Goal: Information Seeking & Learning: Learn about a topic

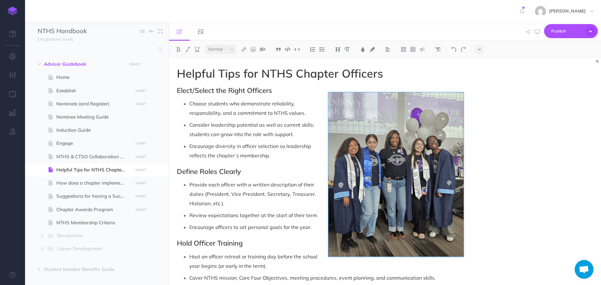
select select "null"
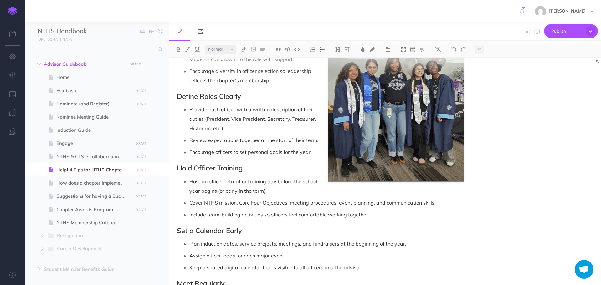
scroll to position [63, 0]
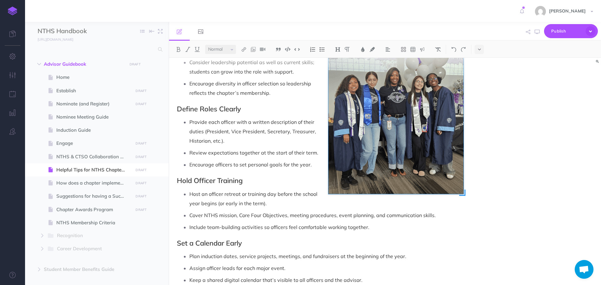
click at [450, 175] on img at bounding box center [395, 112] width 135 height 164
click at [422, 50] on img at bounding box center [422, 49] width 6 height 5
click at [421, 69] on img at bounding box center [422, 69] width 6 height 5
click at [370, 200] on p "Host an officer retreat or training day before the school year begins (or early…" at bounding box center [326, 198] width 274 height 19
click at [422, 51] on img at bounding box center [422, 49] width 6 height 5
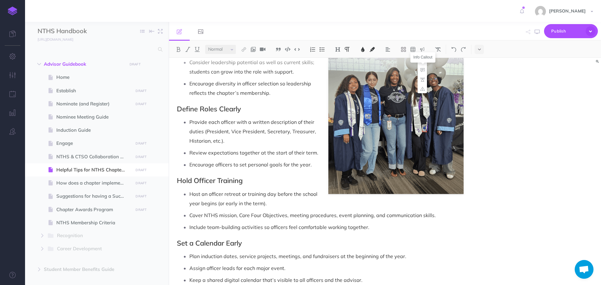
click at [422, 70] on img at bounding box center [422, 69] width 6 height 5
click at [422, 50] on img at bounding box center [422, 49] width 6 height 5
click at [424, 69] on img at bounding box center [422, 69] width 6 height 5
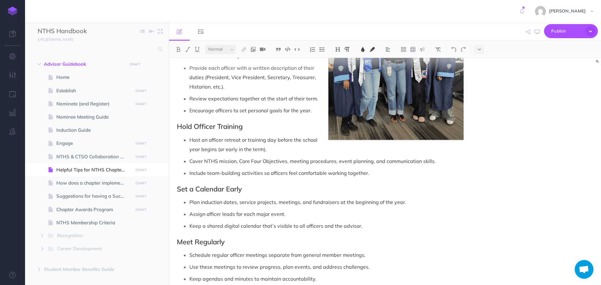
scroll to position [91, 0]
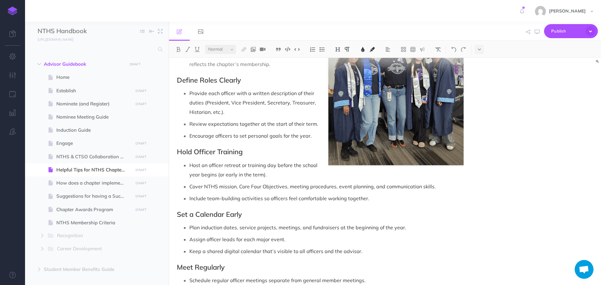
click at [332, 175] on p "Host an officer retreat or training day before the school year begins (or early…" at bounding box center [326, 170] width 274 height 19
click at [424, 49] on img at bounding box center [422, 49] width 6 height 5
click at [423, 61] on img at bounding box center [422, 60] width 6 height 5
click at [369, 174] on p "Host an officer retreat or training day before the school year begins (or early…" at bounding box center [326, 170] width 274 height 19
drag, startPoint x: 339, startPoint y: 176, endPoint x: 268, endPoint y: 176, distance: 71.0
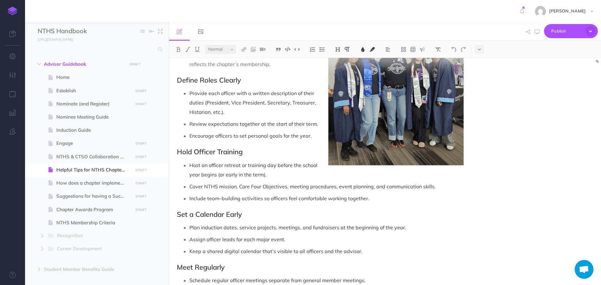
click at [268, 176] on p "Host an officer retreat or training day before the school year begins (or early…" at bounding box center [326, 170] width 274 height 19
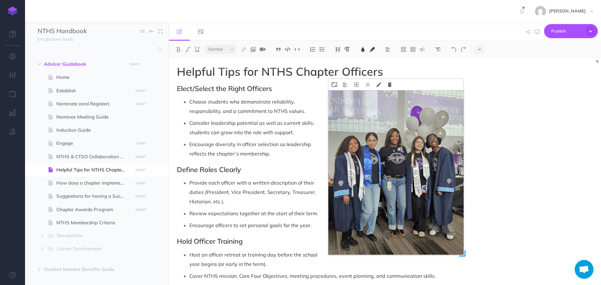
scroll to position [0, 0]
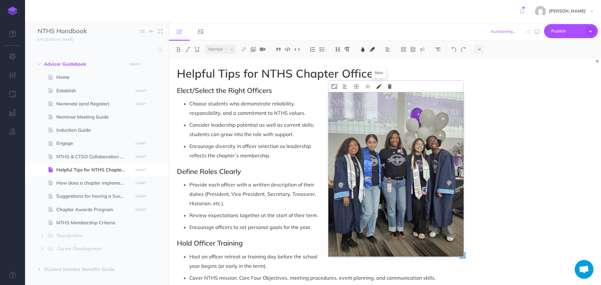
click at [379, 87] on icon at bounding box center [378, 86] width 5 height 5
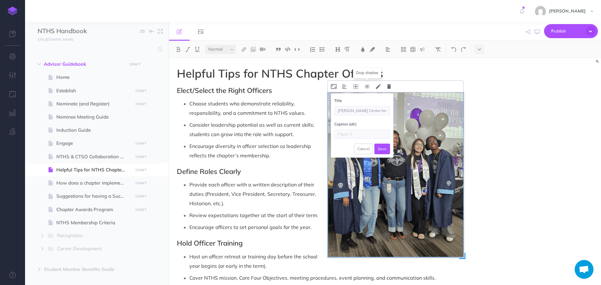
click at [369, 86] on icon at bounding box center [367, 86] width 5 height 5
click at [366, 88] on icon at bounding box center [367, 86] width 5 height 5
click at [333, 87] on icon at bounding box center [334, 86] width 6 height 5
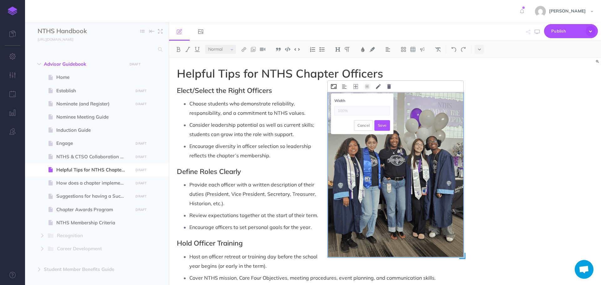
click at [333, 87] on icon at bounding box center [334, 86] width 6 height 5
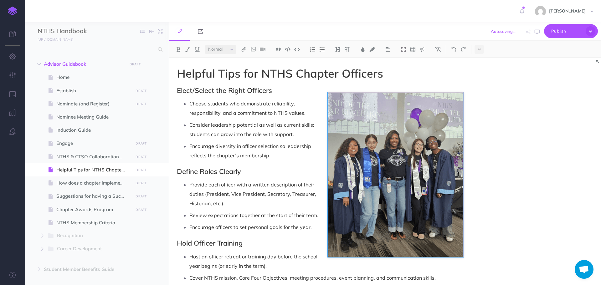
click at [523, 157] on div "Helpful Tips for NTHS Chapter Officers Width Cancel Save Elect/Select the Right…" at bounding box center [385, 171] width 432 height 227
click at [536, 33] on icon "button" at bounding box center [537, 31] width 5 height 5
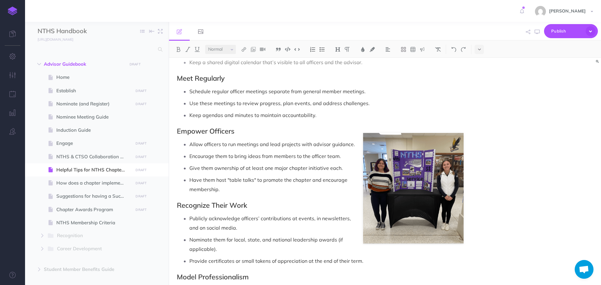
scroll to position [282, 0]
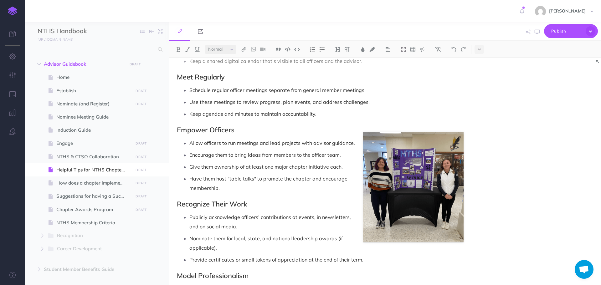
click at [390, 145] on p "Allow officers to run meetings and lead projects with advisor guidance." at bounding box center [326, 142] width 274 height 9
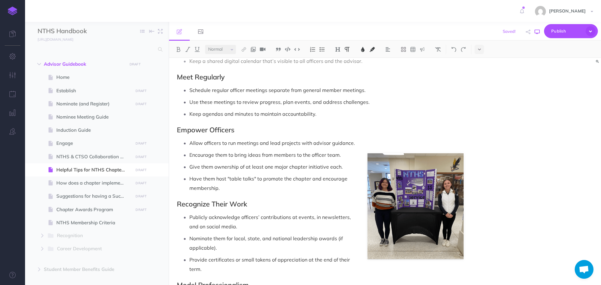
click at [538, 29] on icon "button" at bounding box center [537, 31] width 5 height 5
click at [372, 147] on icon at bounding box center [374, 147] width 6 height 5
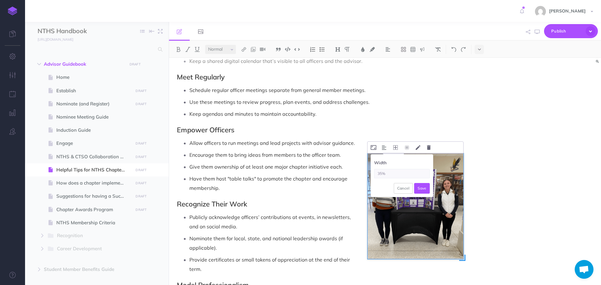
click at [381, 173] on input "35%" at bounding box center [402, 173] width 56 height 9
type input "45%"
click at [422, 187] on button "Save" at bounding box center [422, 188] width 16 height 11
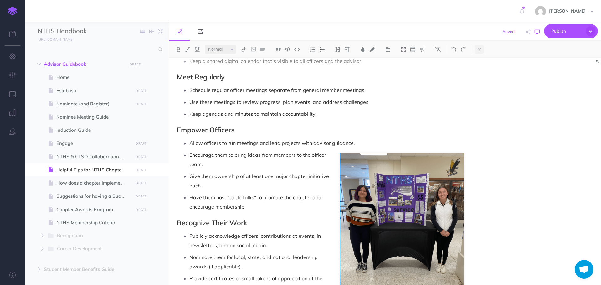
click at [536, 33] on icon "button" at bounding box center [537, 31] width 5 height 5
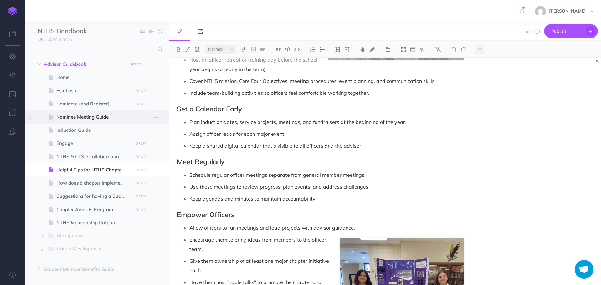
scroll to position [188, 0]
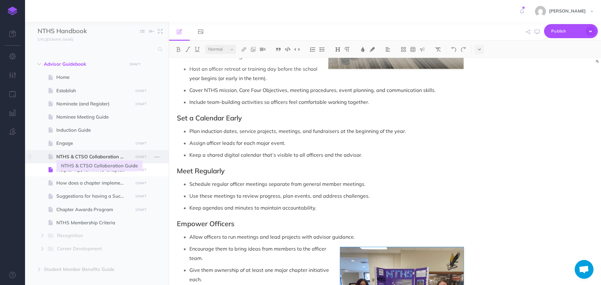
click at [70, 157] on span "NTHS & CTSO Collaboration Guide" at bounding box center [93, 157] width 75 height 8
select select "null"
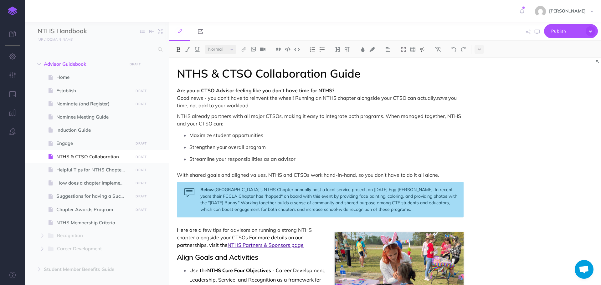
click at [201, 189] on strong "Below:" at bounding box center [207, 190] width 14 height 6
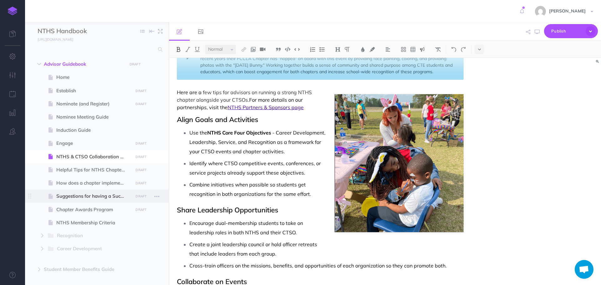
scroll to position [136, 0]
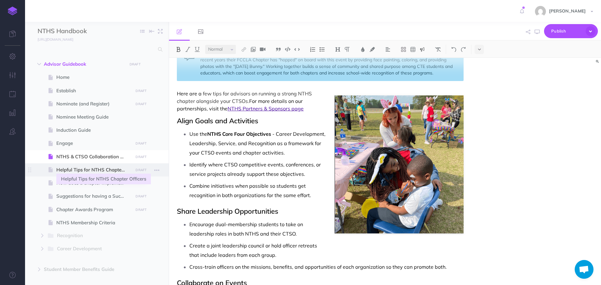
click at [88, 166] on span "Helpful Tips for NTHS Chapter Officers" at bounding box center [93, 170] width 75 height 8
select select "null"
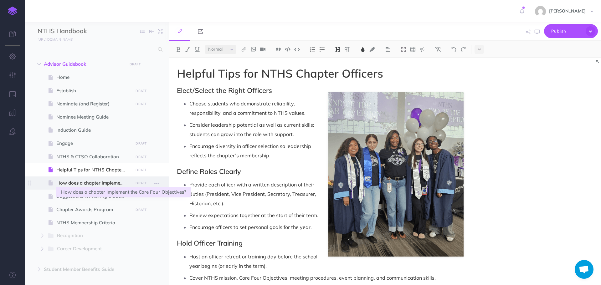
click at [74, 186] on span "How does a chapter implement the Core Four Objectives?" at bounding box center [93, 183] width 75 height 8
select select "null"
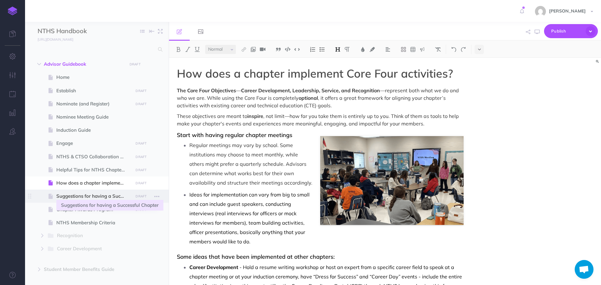
click at [103, 197] on span "Suggestions for having a Successful Chapter" at bounding box center [93, 196] width 75 height 8
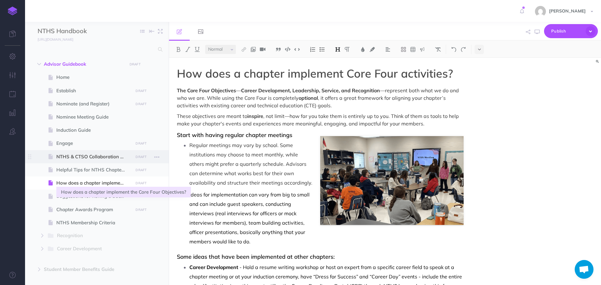
select select "null"
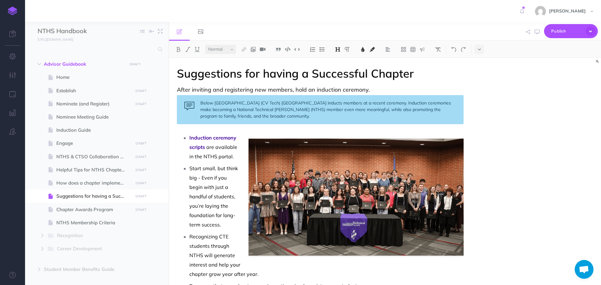
click at [200, 103] on div "Below [GEOGRAPHIC_DATA] (CV Tech) [GEOGRAPHIC_DATA] inducts members at a recent…" at bounding box center [320, 109] width 287 height 29
drag, startPoint x: 233, startPoint y: 102, endPoint x: 199, endPoint y: 102, distance: 33.8
click at [199, 102] on div "Pictured Below [GEOGRAPHIC_DATA] (CV Tech) [GEOGRAPHIC_DATA] inducts members at…" at bounding box center [320, 109] width 287 height 29
click at [368, 104] on div "[GEOGRAPHIC_DATA] (CV Tech) [GEOGRAPHIC_DATA] inducts members at a recent cerem…" at bounding box center [320, 109] width 287 height 29
click at [410, 102] on div "[GEOGRAPHIC_DATA] (CV Tech) [GEOGRAPHIC_DATA] inducts members at a recent cerem…" at bounding box center [320, 109] width 287 height 29
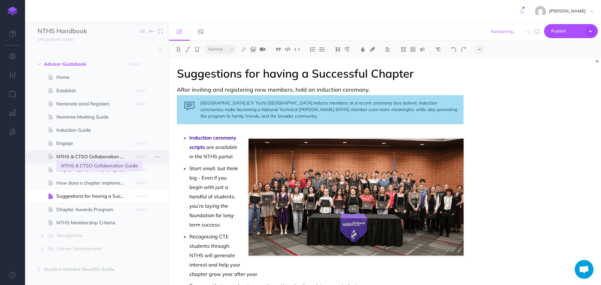
click at [100, 155] on span "NTHS & CTSO Collaboration Guide" at bounding box center [93, 157] width 75 height 8
click at [89, 158] on span "NTHS & CTSO Collaboration Guide" at bounding box center [93, 157] width 75 height 8
select select "null"
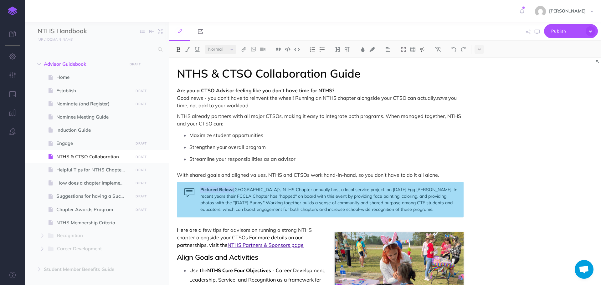
drag, startPoint x: 235, startPoint y: 188, endPoint x: 201, endPoint y: 183, distance: 34.4
click at [201, 183] on div "Pictured Below: [GEOGRAPHIC_DATA]'s NTHS Chapter annually host a local service …" at bounding box center [320, 200] width 287 height 36
click at [407, 190] on div "[GEOGRAPHIC_DATA]'s NTHS Chapter annually host a local service project, an [DAT…" at bounding box center [320, 200] width 287 height 36
click at [106, 168] on span "Helpful Tips for NTHS Chapter Officers" at bounding box center [93, 170] width 75 height 8
select select "null"
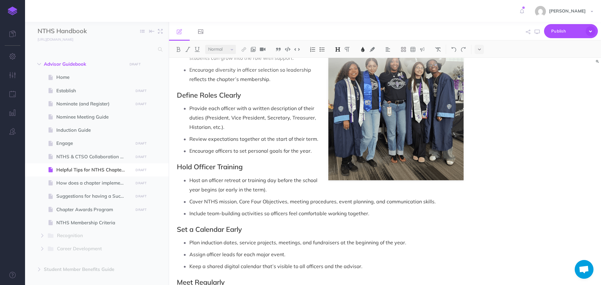
scroll to position [94, 0]
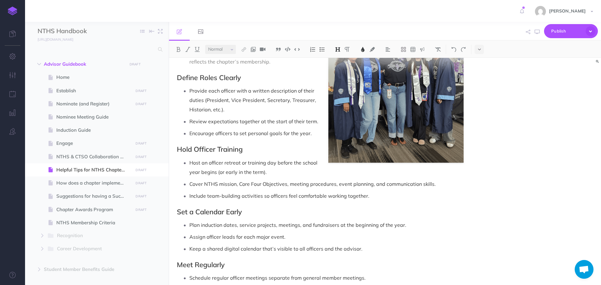
click at [315, 153] on h2 "Hold Officer Training" at bounding box center [320, 150] width 287 height 8
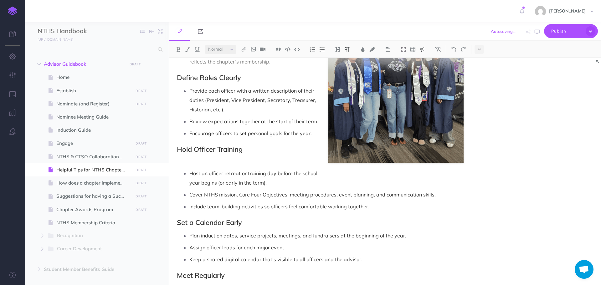
click at [423, 49] on img at bounding box center [422, 49] width 6 height 5
click at [422, 70] on img at bounding box center [422, 69] width 6 height 5
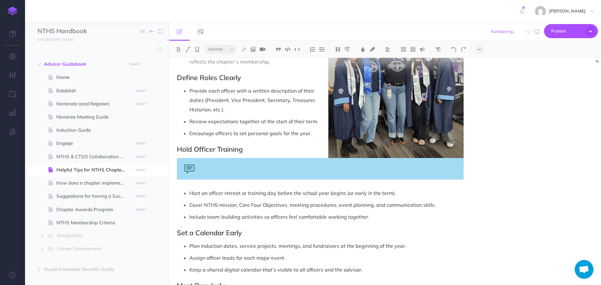
click at [218, 184] on div "Helpful Tips for NTHS Chapter Officers Elect/Select the Right Officers Choose s…" at bounding box center [320, 273] width 302 height 618
click at [233, 168] on div at bounding box center [320, 169] width 287 height 22
click at [294, 169] on div at bounding box center [320, 169] width 287 height 22
paste div
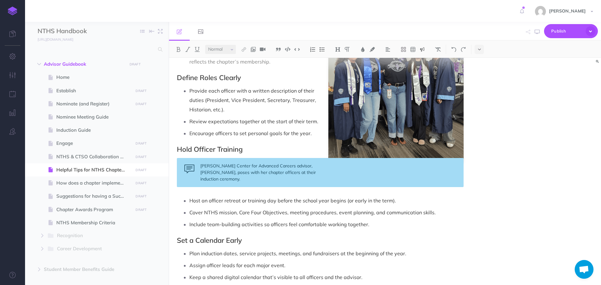
click at [319, 170] on div "[PERSON_NAME] Center for Advanced Careers advisor, [PERSON_NAME], poses with he…" at bounding box center [320, 172] width 287 height 29
click at [199, 168] on div "[PERSON_NAME] Center for Advanced Careers advisor, [PERSON_NAME], poses with he…" at bounding box center [320, 172] width 287 height 29
click at [484, 176] on div "Helpful Tips for NTHS Chapter Officers Elect/Select the Right Officers Choose s…" at bounding box center [385, 171] width 432 height 227
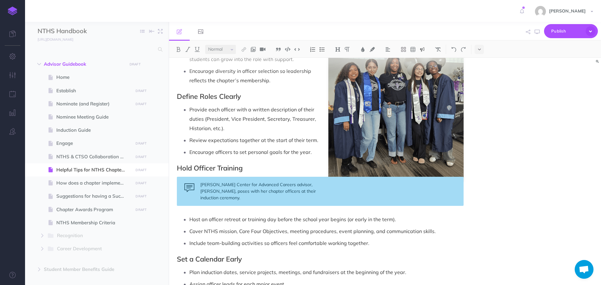
scroll to position [63, 0]
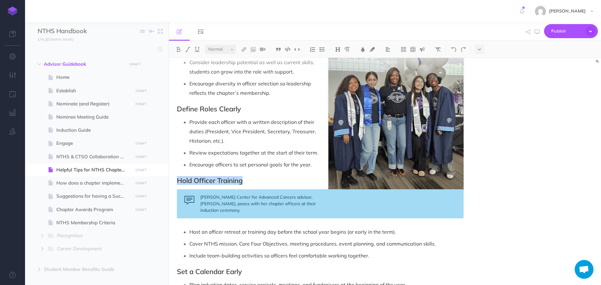
click at [275, 211] on div "[PERSON_NAME] Center for Advanced Careers advisor, [PERSON_NAME], poses with he…" at bounding box center [320, 203] width 287 height 29
click at [535, 31] on icon "button" at bounding box center [537, 31] width 5 height 5
click at [220, 197] on div "[PERSON_NAME] Center for Advanced Careers advisor, [PERSON_NAME], poses with he…" at bounding box center [320, 203] width 287 height 29
click at [190, 190] on div "[PERSON_NAME] Center for Advanced Careers advisor, [PERSON_NAME], poses with he…" at bounding box center [320, 203] width 287 height 29
drag, startPoint x: 201, startPoint y: 196, endPoint x: 225, endPoint y: 216, distance: 30.9
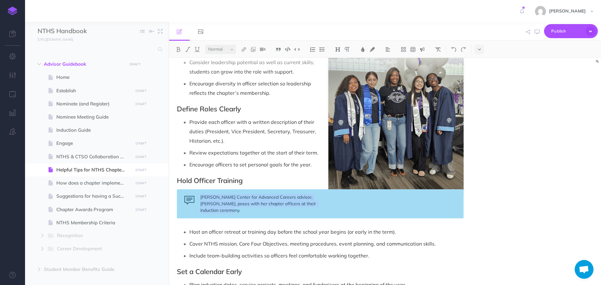
click at [225, 216] on div "[PERSON_NAME] Center for Advanced Careers advisor, [PERSON_NAME], poses with he…" at bounding box center [320, 203] width 287 height 29
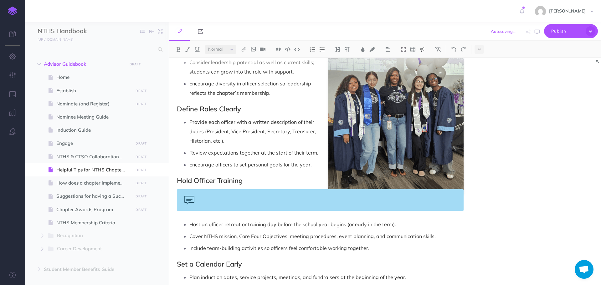
click at [422, 49] on img at bounding box center [422, 49] width 6 height 5
click at [422, 69] on img at bounding box center [422, 69] width 6 height 5
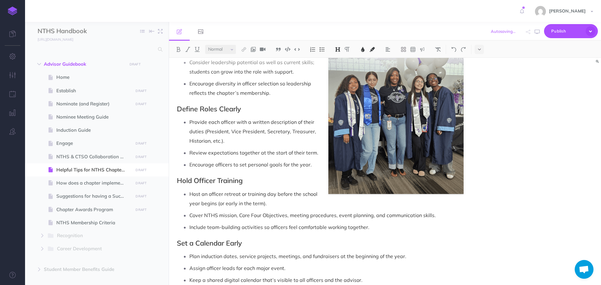
click at [320, 165] on p "Encourage officers to set personal goals for the year." at bounding box center [326, 164] width 274 height 9
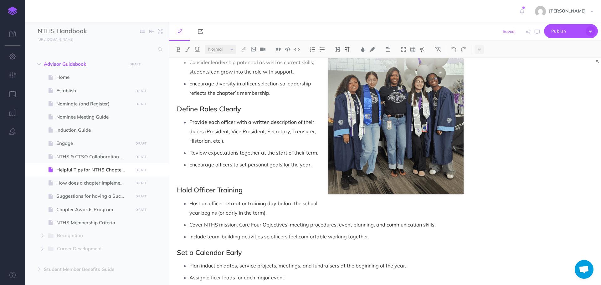
click at [423, 49] on img at bounding box center [422, 49] width 6 height 5
click at [424, 73] on button at bounding box center [421, 69] width 9 height 9
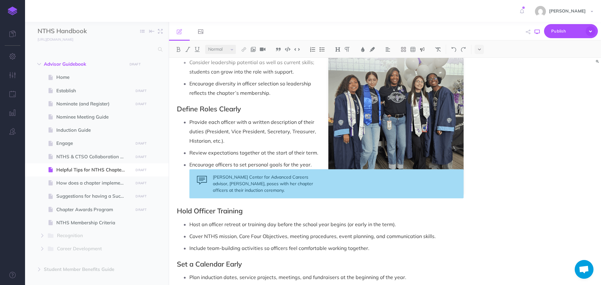
click at [537, 31] on icon "button" at bounding box center [537, 31] width 5 height 5
click at [455, 50] on img at bounding box center [454, 49] width 6 height 5
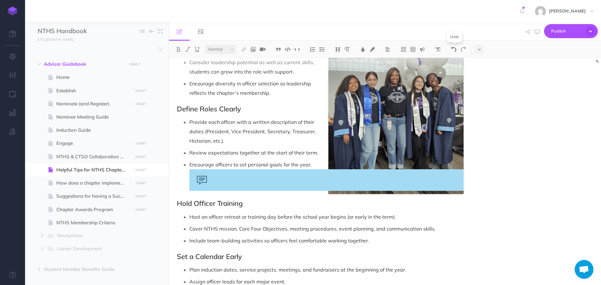
click at [455, 50] on img at bounding box center [454, 49] width 6 height 5
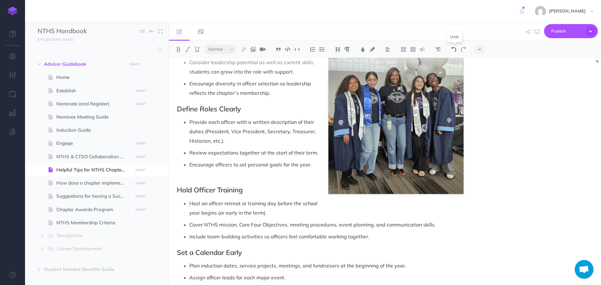
click at [455, 50] on img at bounding box center [454, 49] width 6 height 5
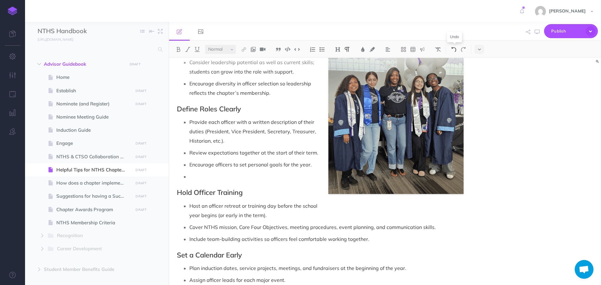
click at [455, 50] on img at bounding box center [454, 49] width 6 height 5
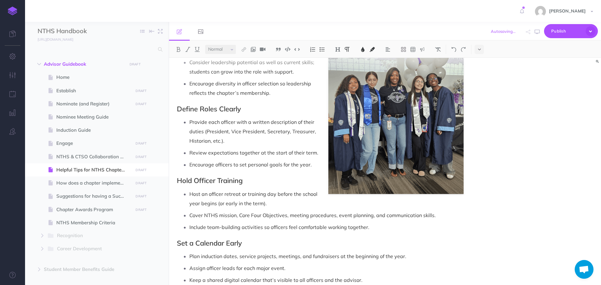
click at [289, 95] on p "Encourage diversity in officer selection so leadership reflects the chapter’s m…" at bounding box center [326, 88] width 274 height 19
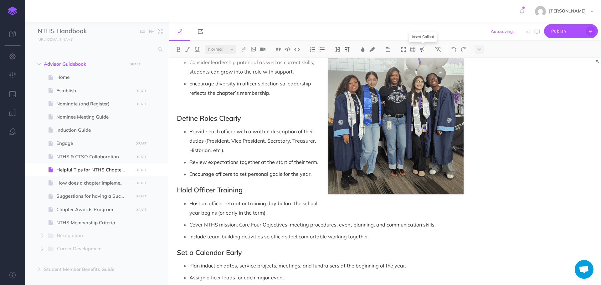
click at [424, 49] on img at bounding box center [422, 49] width 6 height 5
click at [424, 69] on img at bounding box center [422, 69] width 6 height 5
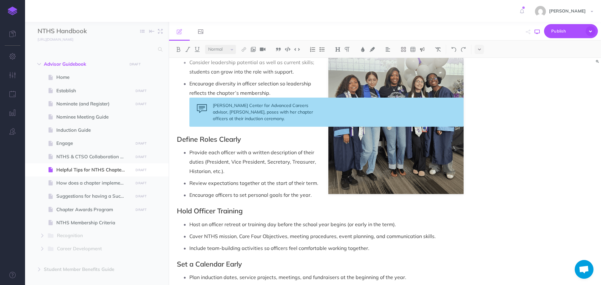
click at [535, 33] on icon "button" at bounding box center [537, 31] width 5 height 5
click at [538, 31] on icon "button" at bounding box center [537, 31] width 5 height 5
click at [297, 92] on p "Encourage diversity in officer selection so leadership reflects the chapter’s m…" at bounding box center [326, 88] width 274 height 19
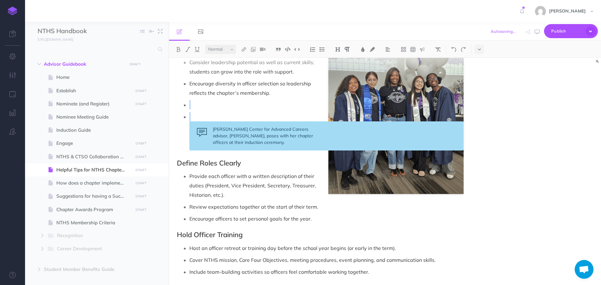
drag, startPoint x: 217, startPoint y: 108, endPoint x: 216, endPoint y: 121, distance: 13.2
click at [216, 121] on ul "Choose students who demonstrate reliability, responsibility, and a commitment t…" at bounding box center [322, 93] width 284 height 114
click at [321, 51] on img at bounding box center [322, 49] width 6 height 5
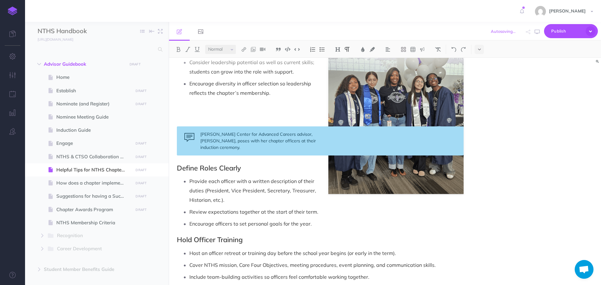
click at [515, 118] on div "Helpful Tips for NTHS Chapter Officers Elect/Select the Right Officers Choose s…" at bounding box center [385, 171] width 432 height 227
click at [537, 31] on icon "button" at bounding box center [537, 31] width 5 height 5
click at [294, 117] on p at bounding box center [320, 120] width 287 height 8
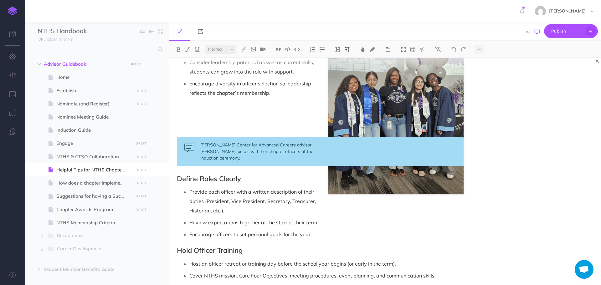
click at [535, 28] on button "button" at bounding box center [537, 32] width 8 height 18
click at [279, 161] on div "[PERSON_NAME] Center for Advanced Careers advisor, [PERSON_NAME], poses with he…" at bounding box center [320, 151] width 287 height 29
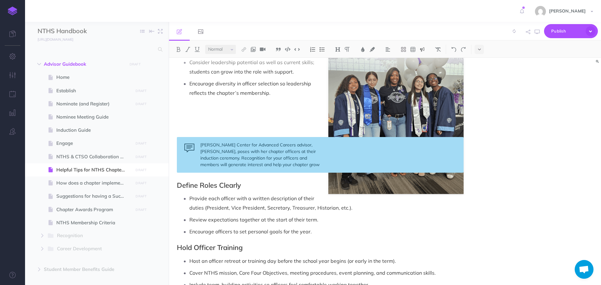
click at [252, 159] on div "[PERSON_NAME] Center for Advanced Careers advisor, [PERSON_NAME], poses with he…" at bounding box center [320, 155] width 287 height 36
drag, startPoint x: 277, startPoint y: 159, endPoint x: 305, endPoint y: 161, distance: 27.9
click at [305, 161] on div "[PERSON_NAME] Center for Advanced Careers advisor, [PERSON_NAME], poses with he…" at bounding box center [320, 155] width 287 height 36
click at [305, 162] on div "[PERSON_NAME] Center for Advanced Careers advisor, [PERSON_NAME], poses with he…" at bounding box center [320, 155] width 287 height 36
drag, startPoint x: 278, startPoint y: 158, endPoint x: 305, endPoint y: 159, distance: 26.9
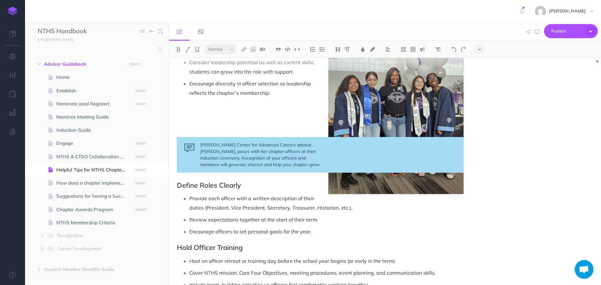
click at [305, 159] on div "[PERSON_NAME] Center for Advanced Careers advisor, [PERSON_NAME], poses with he…" at bounding box center [320, 155] width 287 height 36
drag, startPoint x: 222, startPoint y: 157, endPoint x: 266, endPoint y: 168, distance: 44.9
click at [266, 168] on div "[PERSON_NAME] Center for Advanced Careers advisor, [PERSON_NAME], poses with he…" at bounding box center [320, 155] width 287 height 36
copy div "Recognition of your officers will generate interest and help your chapter grow"
drag, startPoint x: 222, startPoint y: 158, endPoint x: 255, endPoint y: 165, distance: 34.2
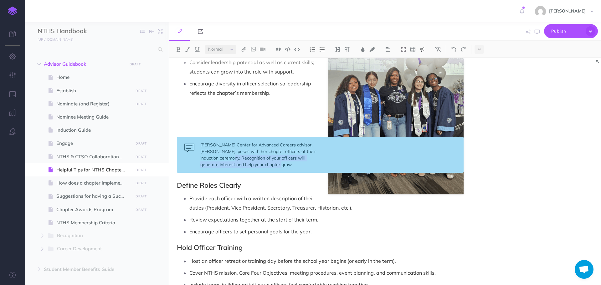
click at [255, 165] on div "[PERSON_NAME] Center for Advanced Careers advisor, [PERSON_NAME], poses with he…" at bounding box center [320, 155] width 287 height 36
click at [539, 33] on icon "button" at bounding box center [537, 31] width 5 height 5
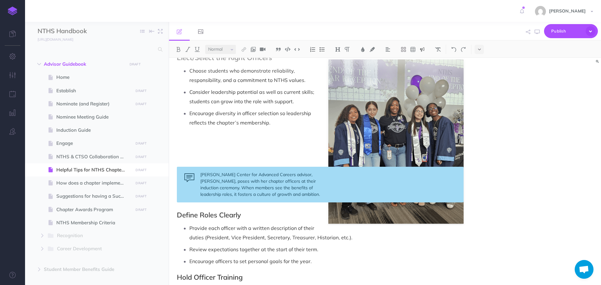
scroll to position [0, 0]
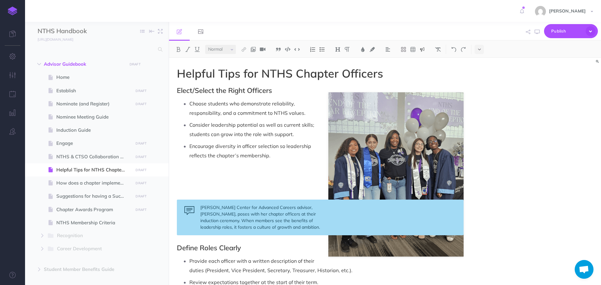
click at [297, 154] on p "Encourage diversity in officer selection so leadership reflects the chapter’s m…" at bounding box center [326, 150] width 274 height 19
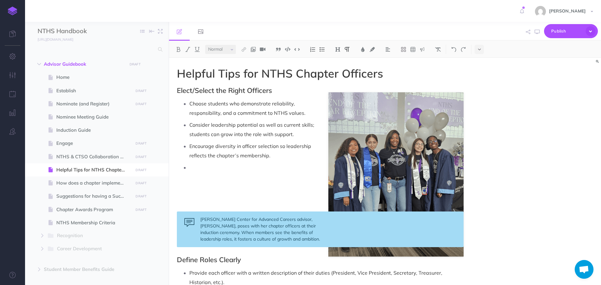
click at [292, 202] on p at bounding box center [320, 205] width 287 height 8
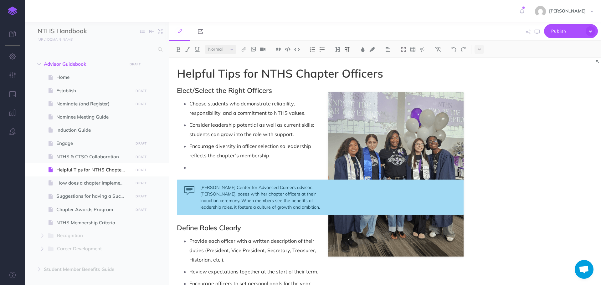
click at [196, 167] on p at bounding box center [326, 167] width 274 height 9
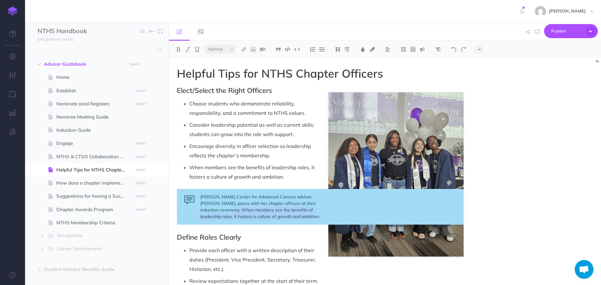
drag, startPoint x: 222, startPoint y: 209, endPoint x: 303, endPoint y: 217, distance: 81.5
click at [303, 217] on div "[PERSON_NAME] Center for Advanced Careers advisor, [PERSON_NAME], poses with he…" at bounding box center [320, 207] width 287 height 36
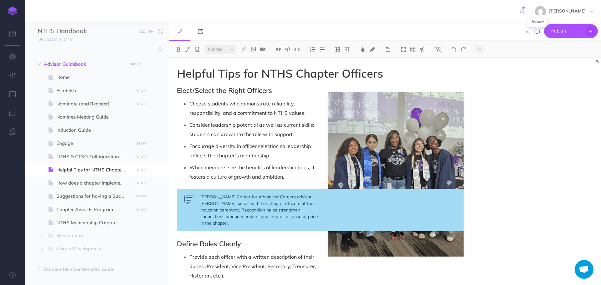
click at [538, 32] on icon "button" at bounding box center [537, 31] width 5 height 5
drag, startPoint x: 189, startPoint y: 168, endPoint x: 206, endPoint y: 168, distance: 16.9
click at [211, 168] on li "When members see the benefits of leadership roles, it fosters a culture of grow…" at bounding box center [326, 172] width 274 height 19
click at [193, 170] on p "When members see the benefits of leadership roles, it fosters a culture of grow…" at bounding box center [326, 172] width 274 height 19
drag, startPoint x: 189, startPoint y: 168, endPoint x: 192, endPoint y: 167, distance: 3.5
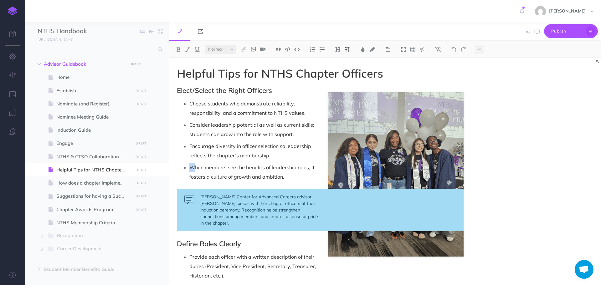
click at [192, 167] on li "When members see the benefits of leadership roles, it fosters a culture of grow…" at bounding box center [326, 172] width 274 height 19
click at [453, 51] on img at bounding box center [454, 49] width 6 height 5
drag, startPoint x: 229, startPoint y: 164, endPoint x: 224, endPoint y: 166, distance: 5.3
click at [230, 165] on p "When members see the benefits of leadership roles, it fosters a culture of grow…" at bounding box center [326, 172] width 274 height 19
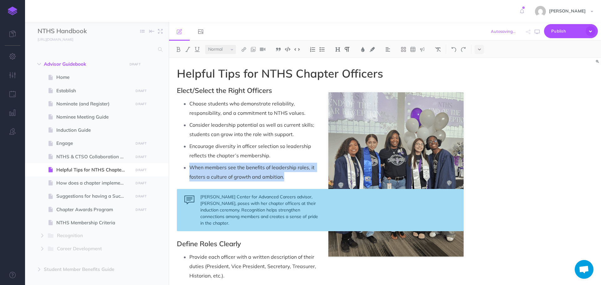
drag, startPoint x: 192, startPoint y: 167, endPoint x: 305, endPoint y: 175, distance: 113.2
click at [305, 175] on p "When members see the benefits of leadership roles, it fosters a culture of grow…" at bounding box center [326, 172] width 274 height 19
click at [364, 50] on img at bounding box center [363, 49] width 6 height 5
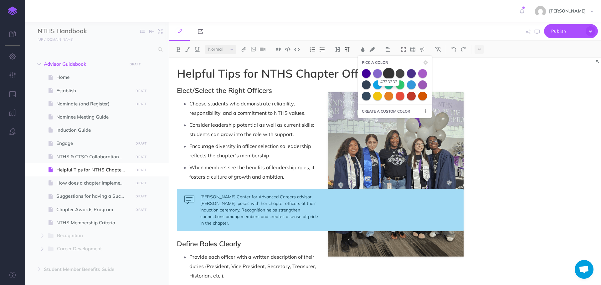
click at [391, 73] on span at bounding box center [388, 73] width 11 height 11
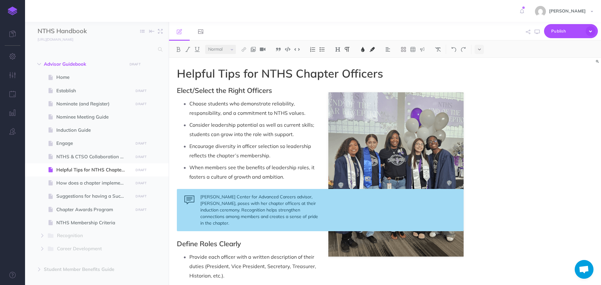
click at [303, 128] on span "Consider leadership potential as well as current skills; students can grow into…" at bounding box center [252, 130] width 126 height 16
click at [538, 32] on icon "button" at bounding box center [537, 31] width 5 height 5
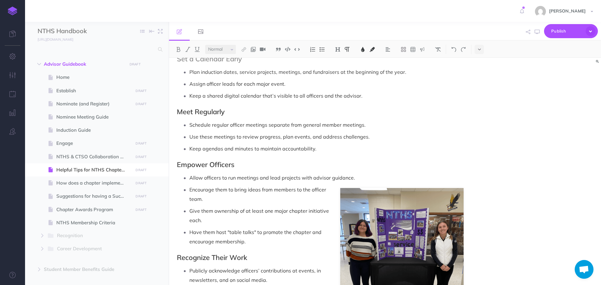
scroll to position [407, 0]
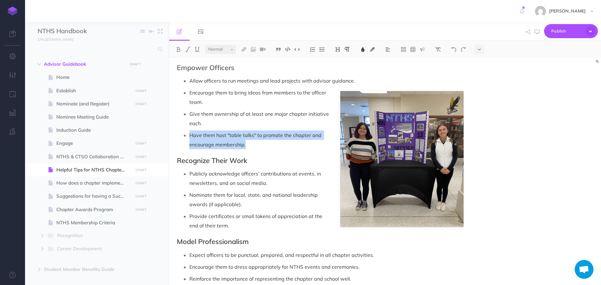
drag, startPoint x: 248, startPoint y: 146, endPoint x: 187, endPoint y: 134, distance: 62.1
click at [189, 134] on li "Have them host "table talks" to promote the chapter and encourage membership." at bounding box center [326, 139] width 274 height 19
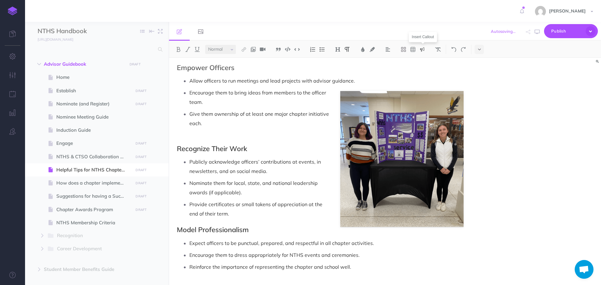
click at [420, 50] on img at bounding box center [422, 49] width 6 height 5
click at [422, 69] on img at bounding box center [422, 69] width 6 height 5
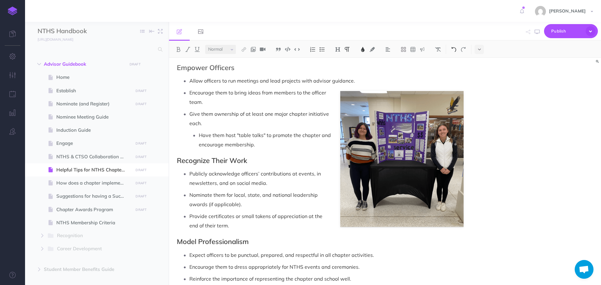
click at [455, 51] on img at bounding box center [454, 49] width 6 height 5
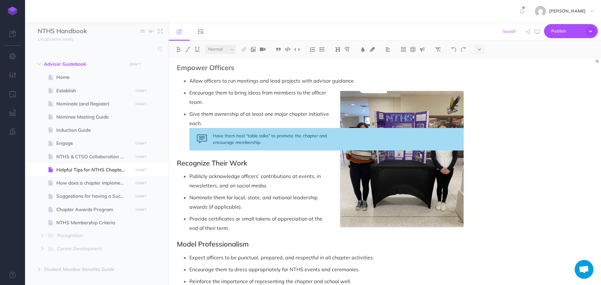
click at [235, 137] on div "Have them host "table talks" to promote the chapter and encourage membership." at bounding box center [326, 139] width 274 height 23
click at [531, 185] on div "Helpful Tips for NTHS Chapter Officers Elect/Select the Right Officers Choose s…" at bounding box center [385, 171] width 432 height 227
click at [538, 33] on icon "button" at bounding box center [537, 31] width 5 height 5
click at [375, 120] on img at bounding box center [401, 159] width 123 height 136
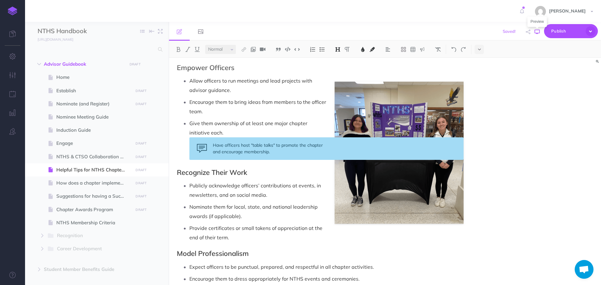
click at [538, 31] on icon "button" at bounding box center [537, 31] width 5 height 5
click at [274, 131] on p "Give them ownership of at least one major chapter initiative each." at bounding box center [326, 128] width 274 height 19
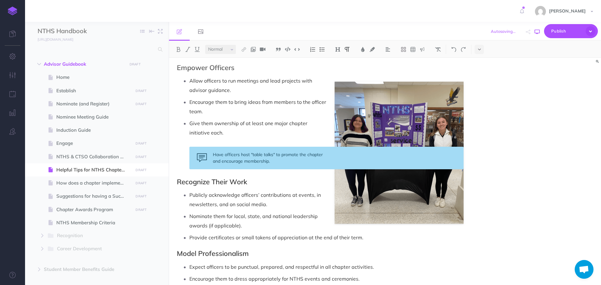
click at [537, 31] on icon "button" at bounding box center [537, 31] width 5 height 5
click at [535, 29] on icon "button" at bounding box center [537, 31] width 5 height 5
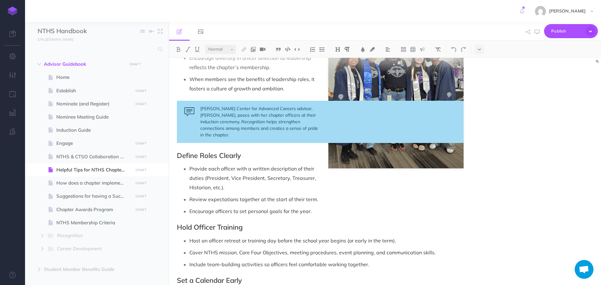
scroll to position [31, 0]
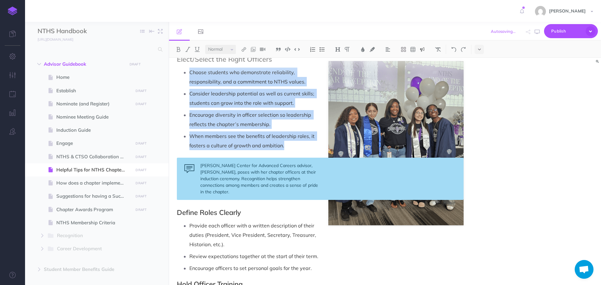
click at [223, 186] on div "[PERSON_NAME] Center for Advanced Careers advisor, [PERSON_NAME], poses with he…" at bounding box center [320, 179] width 287 height 42
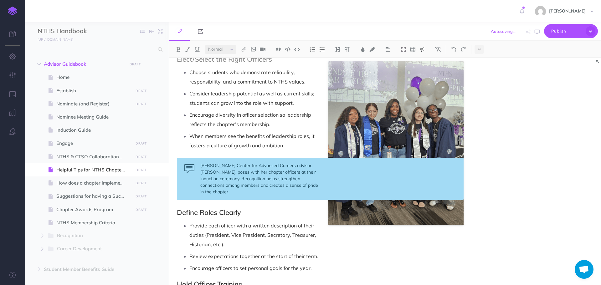
drag, startPoint x: 253, startPoint y: 194, endPoint x: 244, endPoint y: 193, distance: 9.4
click at [253, 193] on div "[PERSON_NAME] Center for Advanced Careers advisor, [PERSON_NAME], poses with he…" at bounding box center [320, 179] width 287 height 42
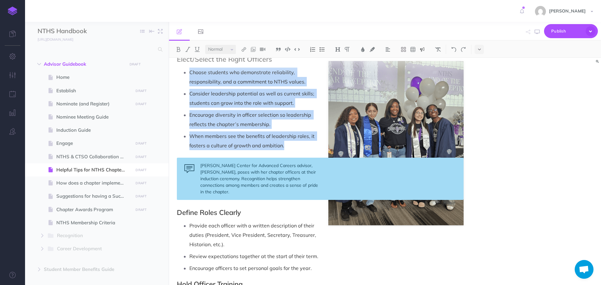
click at [229, 192] on div "[PERSON_NAME] Center for Advanced Careers advisor, [PERSON_NAME], poses with he…" at bounding box center [320, 179] width 287 height 42
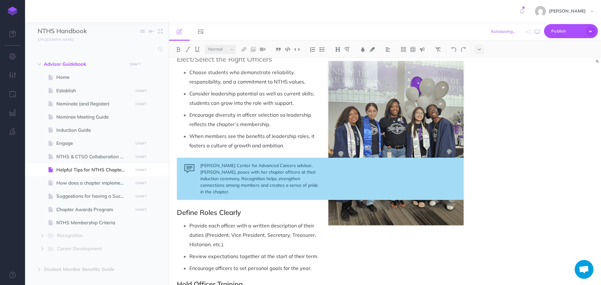
click at [524, 161] on div "Helpful Tips for NTHS Chapter Officers Elect/Select the Right Officers Choose s…" at bounding box center [385, 171] width 432 height 227
drag, startPoint x: 236, startPoint y: 192, endPoint x: 184, endPoint y: 163, distance: 58.8
click at [183, 163] on div "[PERSON_NAME] Center for Advanced Careers advisor, [PERSON_NAME], poses with he…" at bounding box center [320, 179] width 287 height 42
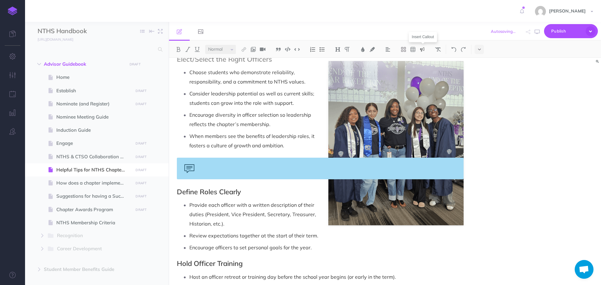
click at [422, 51] on img at bounding box center [422, 49] width 6 height 5
click at [422, 69] on img at bounding box center [422, 69] width 6 height 5
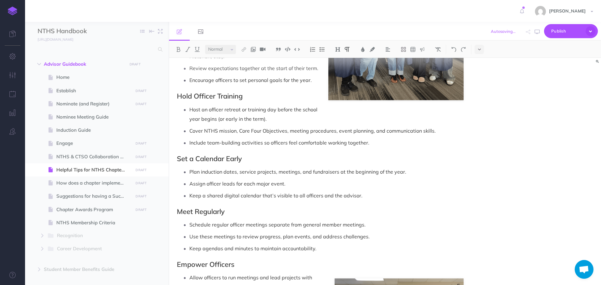
scroll to position [0, 0]
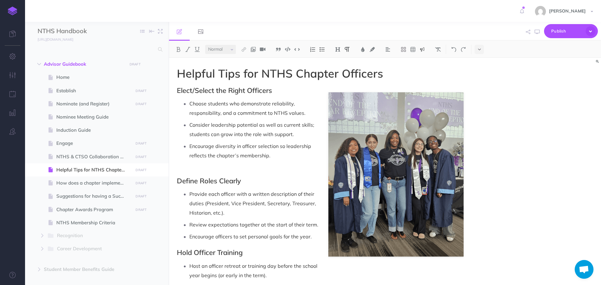
click at [422, 49] on img at bounding box center [422, 49] width 6 height 5
click at [423, 68] on img at bounding box center [422, 69] width 6 height 5
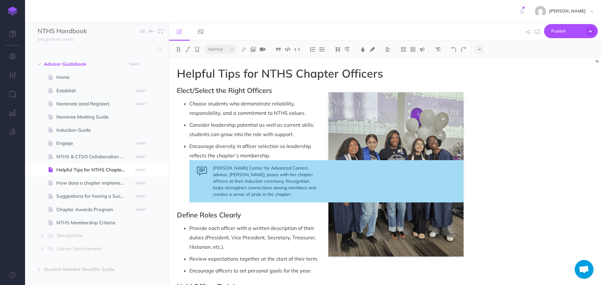
click at [283, 155] on p "Encourage diversity in officer selection so leadership reflects the chapter’s m…" at bounding box center [326, 150] width 274 height 19
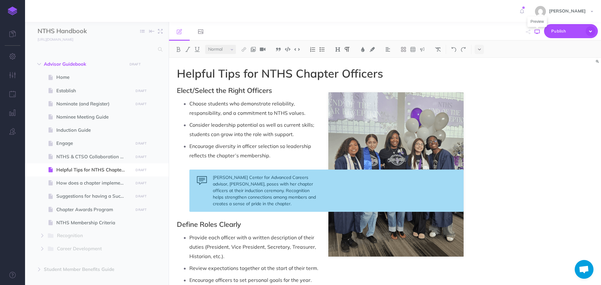
click at [538, 33] on icon "button" at bounding box center [537, 31] width 5 height 5
click at [536, 31] on icon "button" at bounding box center [537, 31] width 5 height 5
click at [537, 31] on icon "button" at bounding box center [537, 31] width 5 height 5
click at [453, 49] on img at bounding box center [454, 49] width 6 height 5
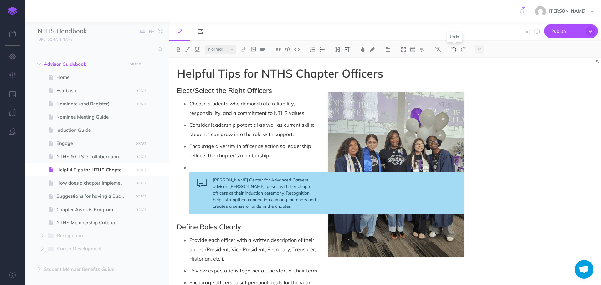
click at [455, 49] on img at bounding box center [454, 49] width 6 height 5
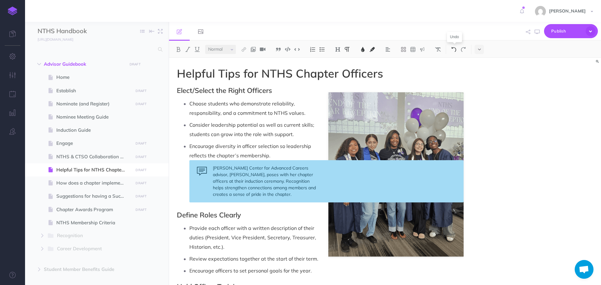
click at [455, 49] on img at bounding box center [454, 49] width 6 height 5
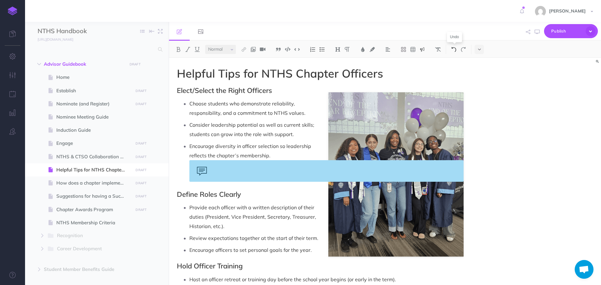
click at [455, 49] on img at bounding box center [454, 49] width 6 height 5
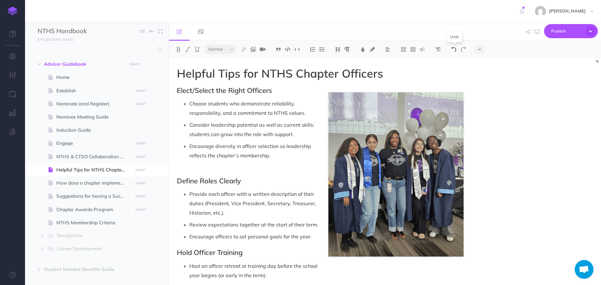
click at [455, 49] on img at bounding box center [454, 49] width 6 height 5
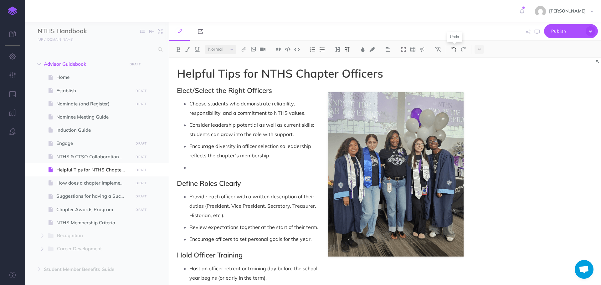
click at [455, 49] on img at bounding box center [454, 49] width 6 height 5
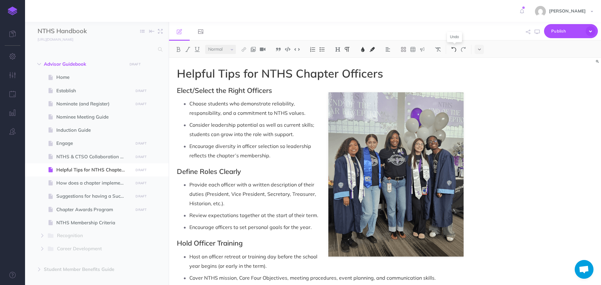
click at [455, 49] on img at bounding box center [454, 49] width 6 height 5
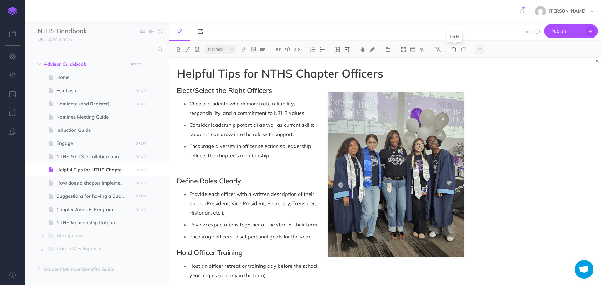
click at [455, 49] on img at bounding box center [454, 49] width 6 height 5
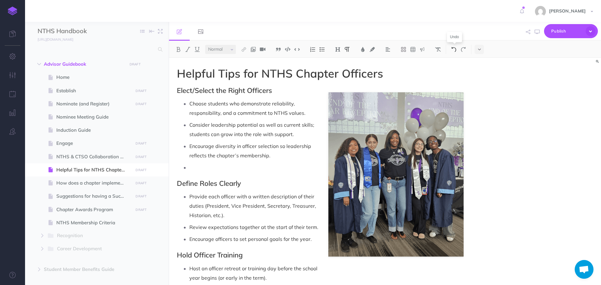
click at [455, 49] on img at bounding box center [454, 49] width 6 height 5
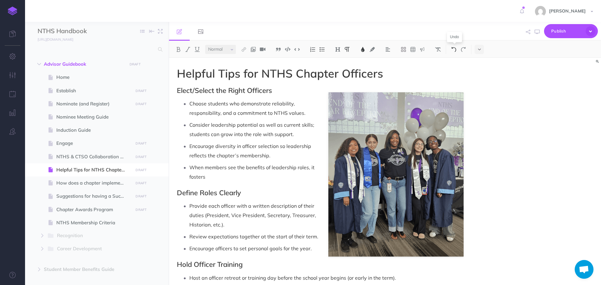
click at [455, 49] on img at bounding box center [454, 49] width 6 height 5
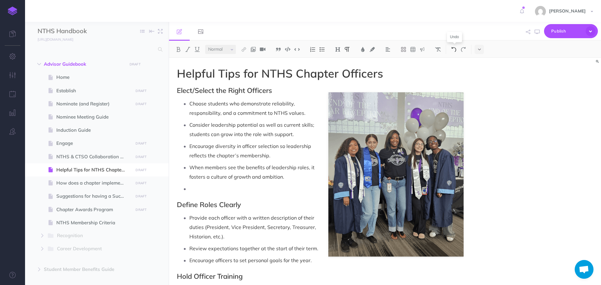
click at [455, 49] on img at bounding box center [454, 49] width 6 height 5
click at [456, 49] on img at bounding box center [454, 49] width 6 height 5
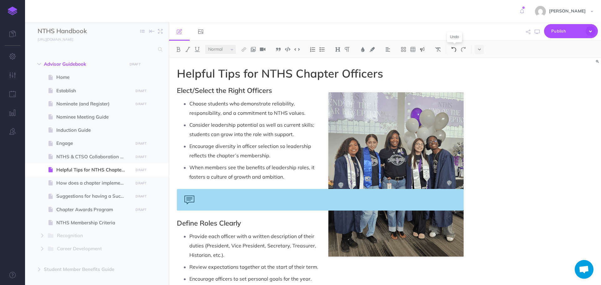
click at [456, 49] on img at bounding box center [454, 49] width 6 height 5
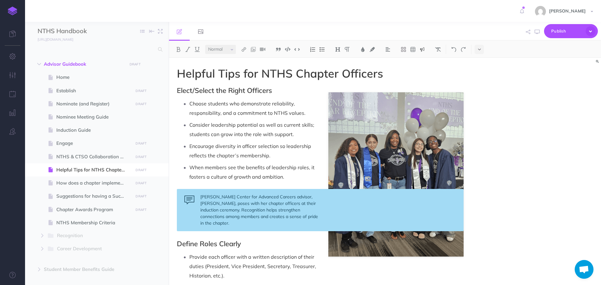
click at [515, 179] on div "Helpful Tips for NTHS Chapter Officers Elect/Select the Right Officers Choose s…" at bounding box center [385, 171] width 432 height 227
click at [538, 32] on icon "button" at bounding box center [537, 31] width 5 height 5
click at [102, 195] on span "Suggestions for having a Successful Chapter" at bounding box center [93, 196] width 75 height 8
select select "null"
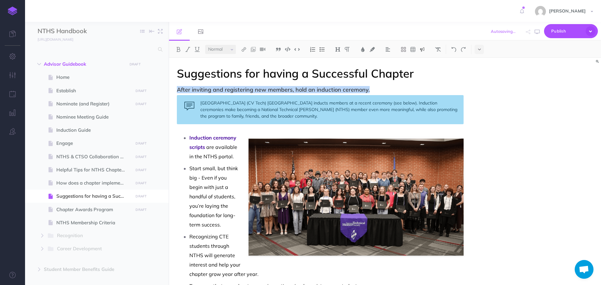
click at [327, 115] on div "[GEOGRAPHIC_DATA] (CV Tech) [GEOGRAPHIC_DATA] inducts members at a recent cerem…" at bounding box center [320, 109] width 287 height 29
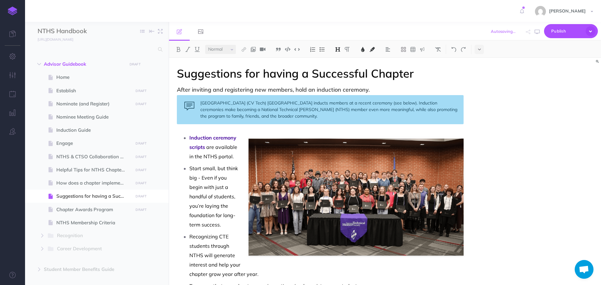
click at [443, 75] on h1 "Suggestions for having a Successful Chapter" at bounding box center [320, 73] width 287 height 13
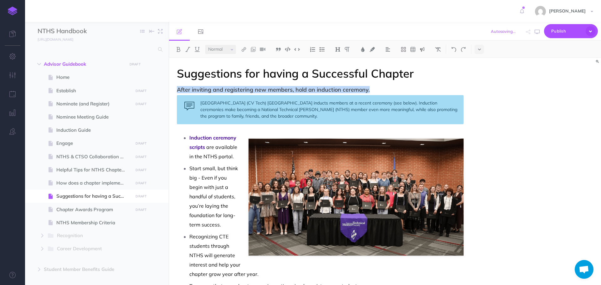
click at [382, 115] on div "[GEOGRAPHIC_DATA] (CV Tech) [GEOGRAPHIC_DATA] inducts members at a recent cerem…" at bounding box center [320, 109] width 287 height 29
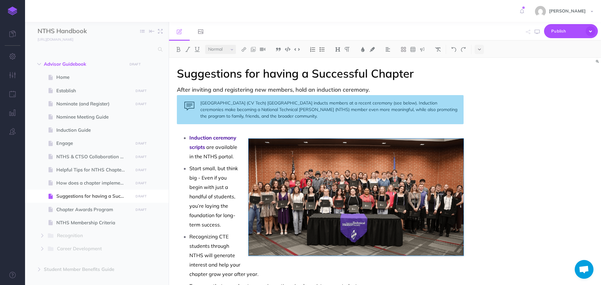
click at [485, 108] on div "Suggestions for having a Successful Chapter After inviting and registering new …" at bounding box center [385, 171] width 432 height 227
click at [488, 175] on div "Suggestions for having a Successful Chapter After inviting and registering new …" at bounding box center [385, 171] width 432 height 227
click at [305, 110] on div "[GEOGRAPHIC_DATA] (CV Tech) [GEOGRAPHIC_DATA] inducts members at a recent cerem…" at bounding box center [320, 109] width 287 height 29
drag, startPoint x: 202, startPoint y: 101, endPoint x: 334, endPoint y: 119, distance: 133.8
click at [335, 119] on div "[GEOGRAPHIC_DATA] (CV Tech) [GEOGRAPHIC_DATA] inducts members at a recent cerem…" at bounding box center [320, 109] width 287 height 29
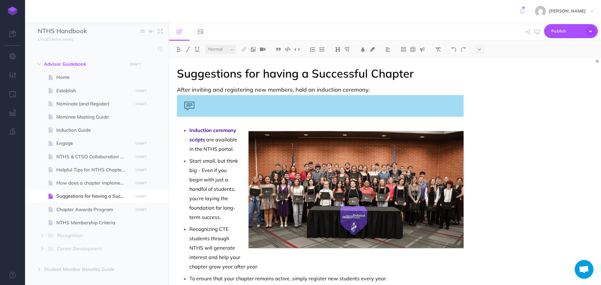
click at [424, 50] on img at bounding box center [422, 49] width 6 height 5
click at [423, 70] on img at bounding box center [422, 69] width 6 height 5
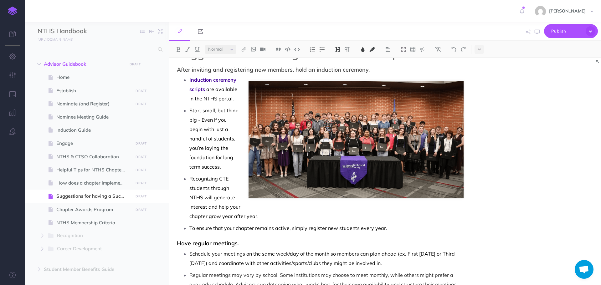
scroll to position [31, 0]
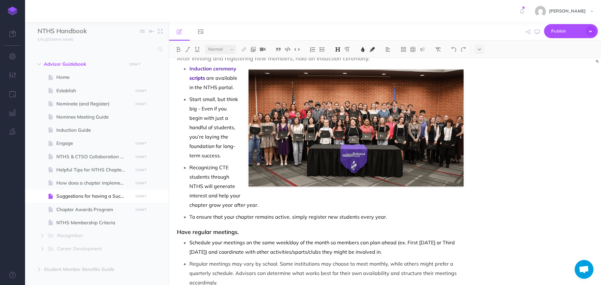
click at [353, 196] on p "Recognizing CTE students through NTHS will generate interest and help your chap…" at bounding box center [326, 186] width 274 height 47
click at [330, 212] on p "To ensure that your chapter remains active, simply register new students every …" at bounding box center [326, 216] width 274 height 9
click at [285, 207] on p "Recognizing CTE students through NTHS will generate interest and help your chap…" at bounding box center [326, 186] width 274 height 47
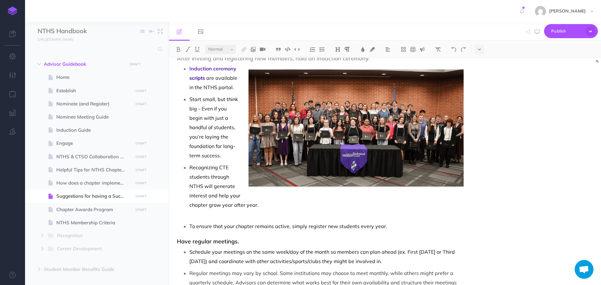
click at [422, 46] on button at bounding box center [421, 49] width 9 height 9
click at [421, 70] on img at bounding box center [422, 69] width 6 height 5
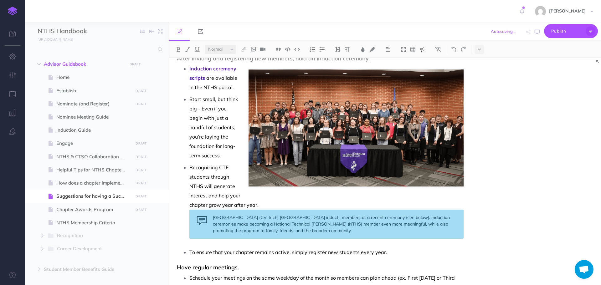
click at [232, 244] on ul "Induction ceremony scripts are available in the NTHS portal. Start small, but t…" at bounding box center [322, 160] width 284 height 193
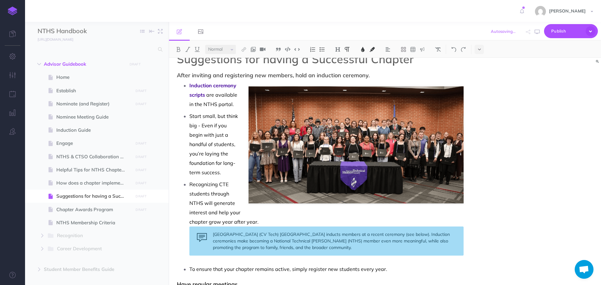
scroll to position [0, 0]
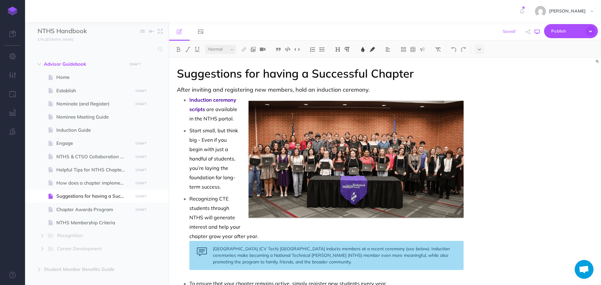
click at [535, 33] on icon "button" at bounding box center [537, 31] width 5 height 5
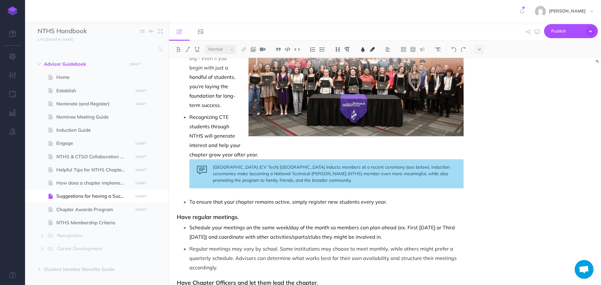
scroll to position [94, 0]
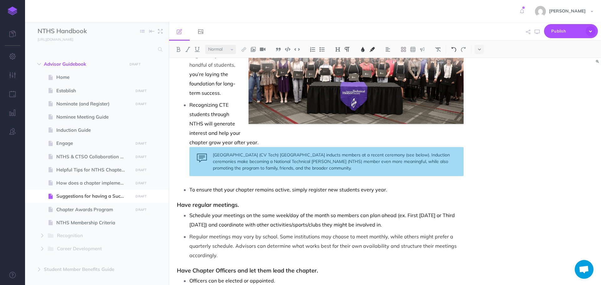
click at [453, 50] on img at bounding box center [454, 49] width 6 height 5
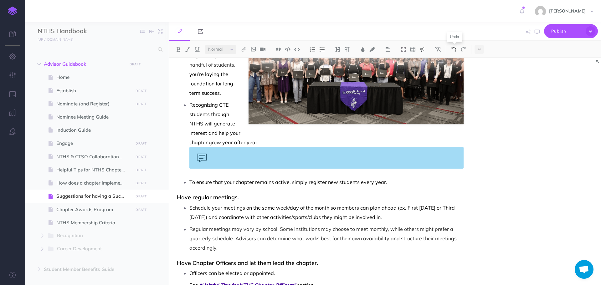
click at [453, 50] on img at bounding box center [454, 49] width 6 height 5
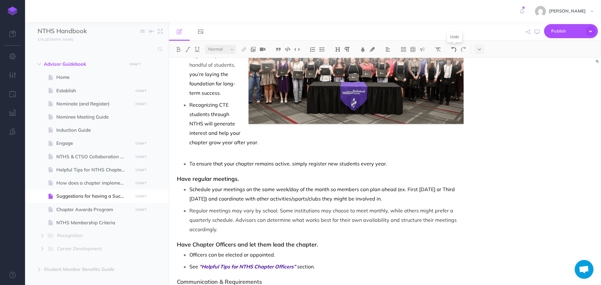
click at [453, 50] on img at bounding box center [454, 49] width 6 height 5
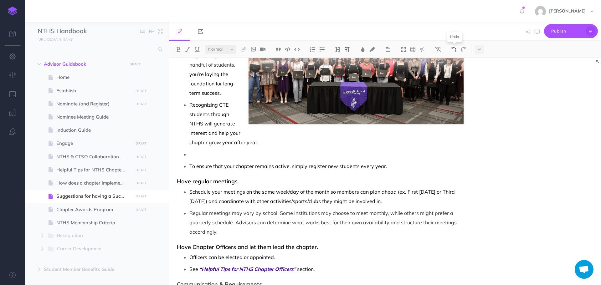
click at [453, 50] on img at bounding box center [454, 49] width 6 height 5
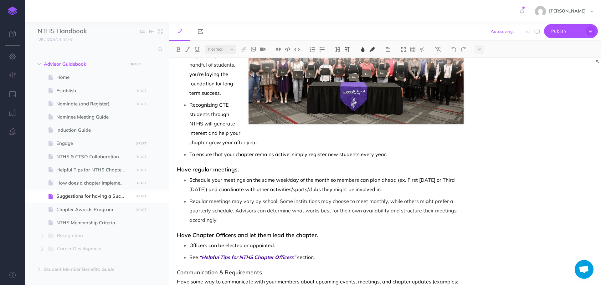
click at [406, 151] on p "To ensure that your chapter remains active, simply register new students every …" at bounding box center [326, 154] width 274 height 9
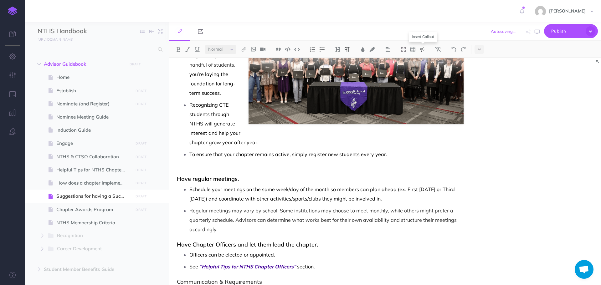
click at [423, 49] on img at bounding box center [422, 49] width 6 height 5
click at [422, 70] on img at bounding box center [422, 69] width 6 height 5
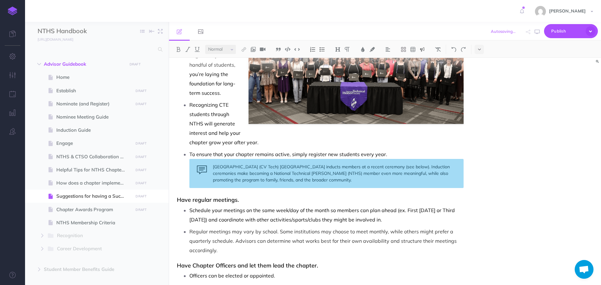
click at [501, 134] on div "Suggestions for having a Successful Chapter After inviting and registering new …" at bounding box center [385, 171] width 432 height 227
click at [540, 31] on icon "button" at bounding box center [537, 31] width 5 height 5
click at [390, 154] on p "To ensure that your chapter remains active, simply register new students every …" at bounding box center [326, 154] width 274 height 9
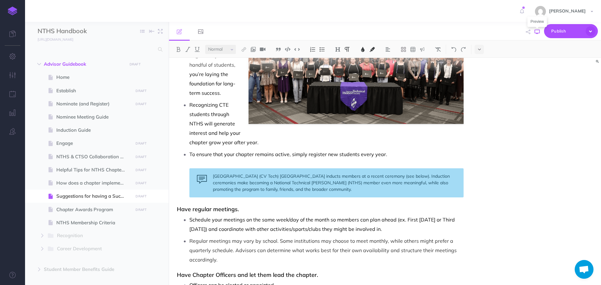
click at [537, 32] on icon "button" at bounding box center [537, 31] width 5 height 5
click at [536, 30] on icon "button" at bounding box center [537, 31] width 5 height 5
drag, startPoint x: 427, startPoint y: 176, endPoint x: 447, endPoint y: 176, distance: 19.4
click at [447, 176] on div "[GEOGRAPHIC_DATA] (CV Tech) [GEOGRAPHIC_DATA] inducts members at a recent cerem…" at bounding box center [326, 182] width 274 height 29
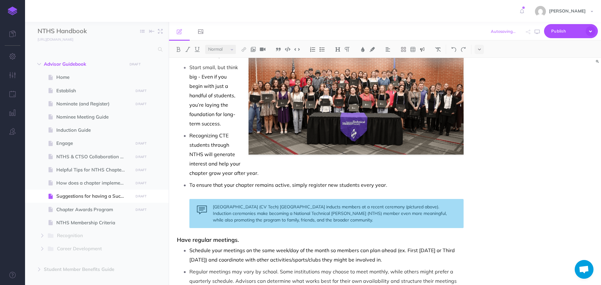
scroll to position [0, 0]
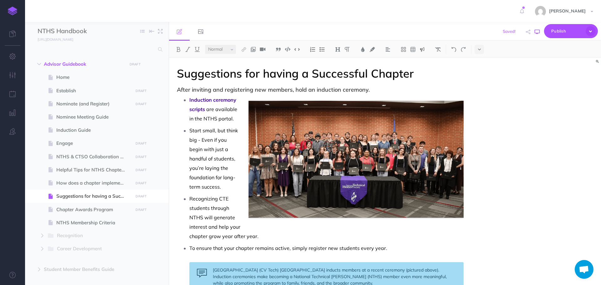
click at [536, 32] on icon "button" at bounding box center [537, 31] width 5 height 5
click at [228, 256] on p "To ensure that your chapter remains active, simply register new students every …" at bounding box center [326, 252] width 274 height 19
click at [539, 32] on icon "button" at bounding box center [537, 31] width 5 height 5
click at [87, 182] on span "How does a chapter implement the Core Four Objectives?" at bounding box center [93, 183] width 75 height 8
select select "null"
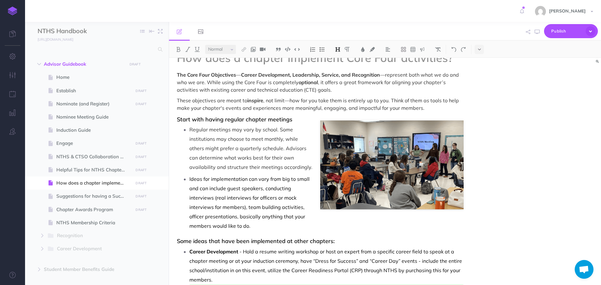
scroll to position [31, 0]
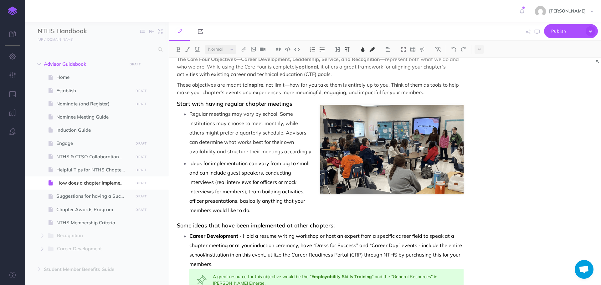
click at [335, 206] on p "Ideas for implementation can vary from big to small and can include guest speak…" at bounding box center [326, 187] width 274 height 56
click at [271, 212] on p "Ideas for implementation can vary from big to small and can include guest speak…" at bounding box center [326, 187] width 274 height 56
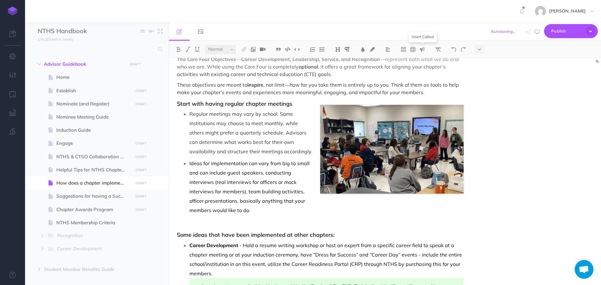
click at [424, 49] on img at bounding box center [422, 49] width 6 height 5
click at [422, 71] on img at bounding box center [422, 69] width 6 height 5
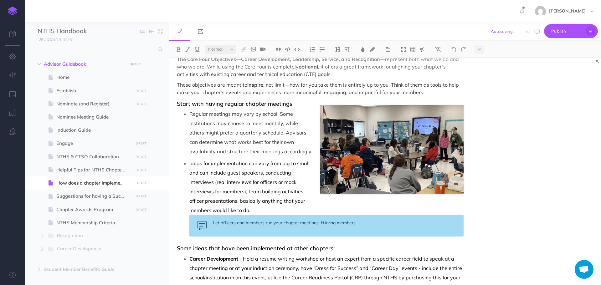
click at [327, 221] on div "Let officers and members run your chapter meetings. HAving members" at bounding box center [326, 226] width 274 height 22
click at [380, 220] on div "Let officers and members run your chapter meetings. Having members" at bounding box center [326, 226] width 274 height 22
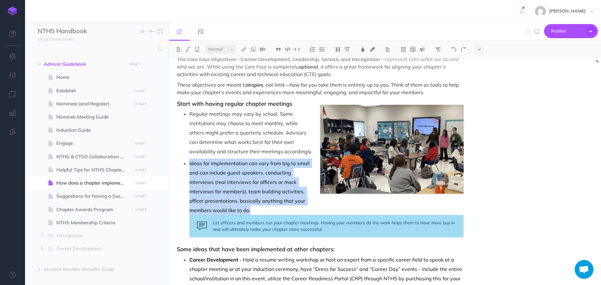
click at [321, 229] on div "Let officers and members run your chapter meetings. Having your members do the …" at bounding box center [326, 226] width 274 height 23
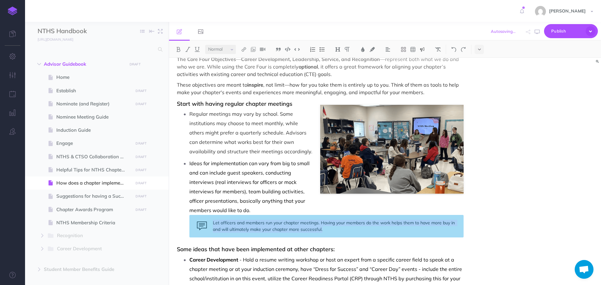
drag, startPoint x: 214, startPoint y: 223, endPoint x: 318, endPoint y: 227, distance: 104.6
click at [341, 227] on div "Let officers and members run your chapter meetings. Having your members do the …" at bounding box center [326, 226] width 274 height 23
copy div "Let officers and members run your chapter meetings. Having your members do the …"
click at [282, 226] on div "Let officers and members run your chapter meetings. Having your members do the …" at bounding box center [326, 226] width 274 height 23
drag, startPoint x: 214, startPoint y: 222, endPoint x: 344, endPoint y: 231, distance: 130.5
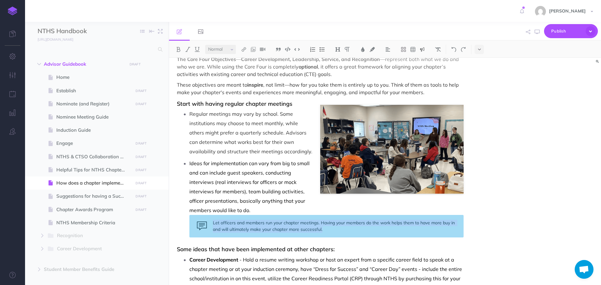
click at [344, 231] on div "Let officers and members run your chapter meetings. Having your members do the …" at bounding box center [326, 226] width 274 height 23
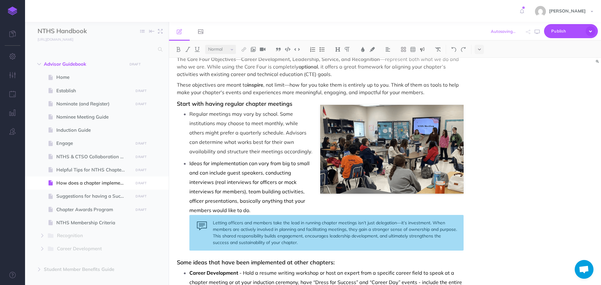
click at [507, 203] on div "How does a chapter implement Core Four activities? The Core Four Objectives — C…" at bounding box center [385, 171] width 432 height 227
click at [538, 31] on icon "button" at bounding box center [537, 31] width 5 height 5
click at [280, 207] on p "Ideas for implementation can vary from big to small and can include guest speak…" at bounding box center [326, 187] width 274 height 56
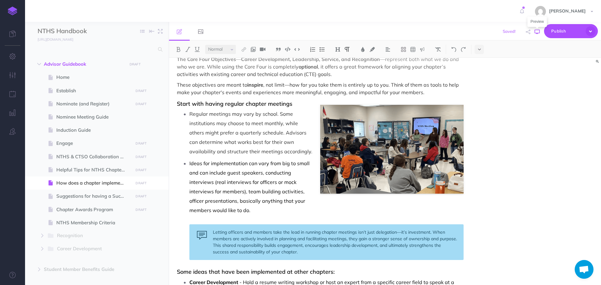
click at [536, 33] on icon "button" at bounding box center [537, 31] width 5 height 5
click at [90, 158] on span "NTHS & CTSO Collaboration Guide" at bounding box center [93, 157] width 75 height 8
select select "null"
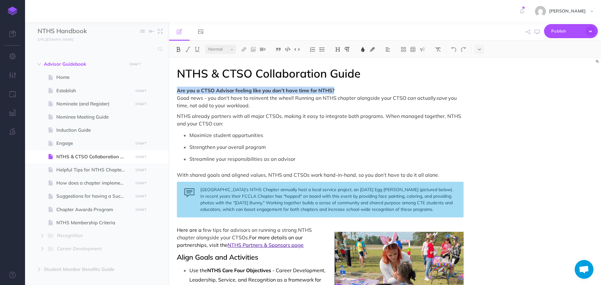
drag, startPoint x: 176, startPoint y: 92, endPoint x: 349, endPoint y: 85, distance: 172.6
click at [338, 49] on img at bounding box center [338, 49] width 6 height 5
click at [337, 87] on button "H4" at bounding box center [337, 88] width 9 height 9
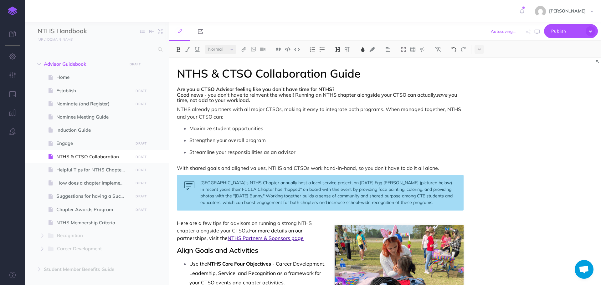
click at [453, 47] on img at bounding box center [454, 49] width 6 height 5
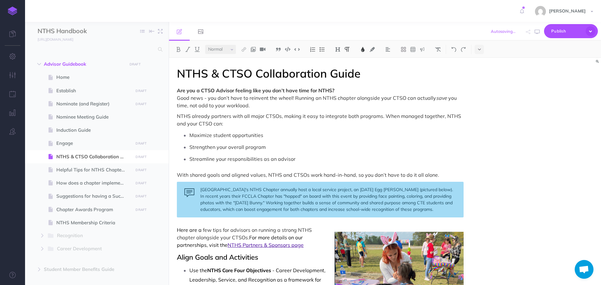
click at [411, 136] on p "Maximize student opportunities" at bounding box center [326, 134] width 274 height 9
click at [178, 100] on span "Good news - you don’t have to reinvent the wheel! Running an NTHS chapter along…" at bounding box center [306, 98] width 259 height 6
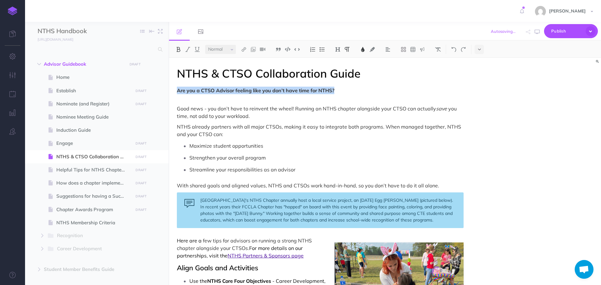
drag, startPoint x: 177, startPoint y: 91, endPoint x: 350, endPoint y: 84, distance: 173.2
click at [337, 49] on img at bounding box center [338, 49] width 6 height 5
click at [340, 87] on button "H4" at bounding box center [337, 88] width 9 height 9
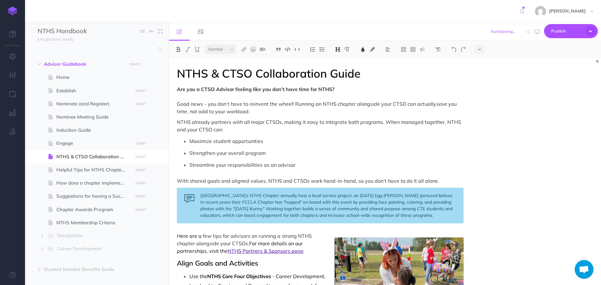
click at [337, 50] on img at bounding box center [338, 49] width 6 height 5
click at [337, 79] on button "H3" at bounding box center [337, 78] width 9 height 9
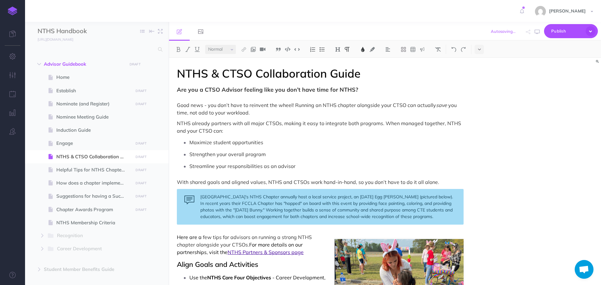
click at [379, 108] on span "Good news - you don’t have to reinvent the wheel! Running an NTHS chapter along…" at bounding box center [306, 105] width 259 height 6
click at [538, 31] on icon "button" at bounding box center [537, 31] width 5 height 5
click at [299, 90] on span "Are you a CTSO Advisor feeling like you don’t have time for NTHS?" at bounding box center [267, 89] width 181 height 7
click at [338, 48] on img at bounding box center [338, 49] width 6 height 5
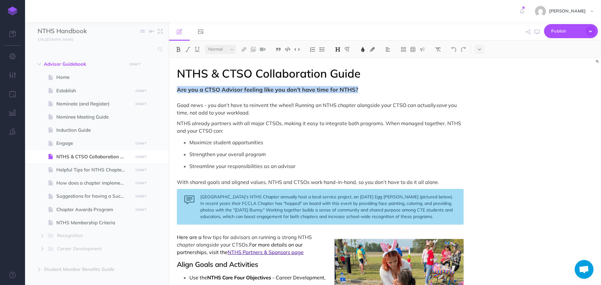
drag, startPoint x: 176, startPoint y: 90, endPoint x: 359, endPoint y: 85, distance: 182.2
click at [338, 50] on img at bounding box center [338, 49] width 6 height 5
click at [338, 86] on button "H4" at bounding box center [337, 88] width 9 height 9
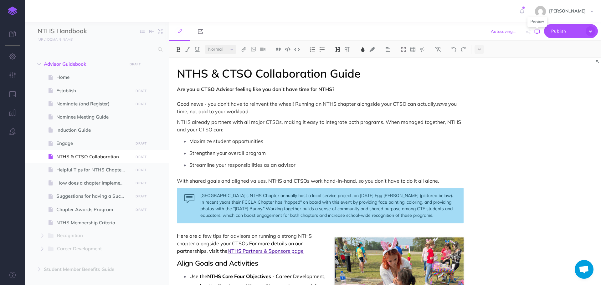
click at [538, 32] on icon "button" at bounding box center [537, 31] width 5 height 5
click at [536, 32] on icon "button" at bounding box center [537, 31] width 5 height 5
drag, startPoint x: 201, startPoint y: 197, endPoint x: 445, endPoint y: 215, distance: 244.8
click at [445, 215] on div "[GEOGRAPHIC_DATA]'s NTHS Chapter annually host a local service project, an [DAT…" at bounding box center [320, 206] width 287 height 36
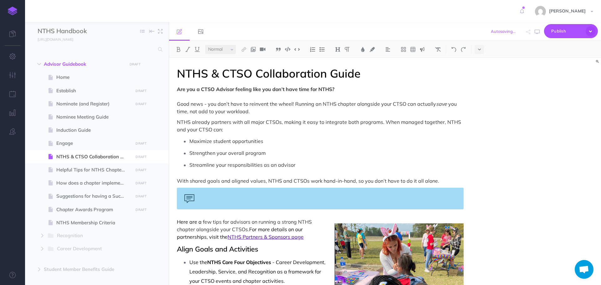
click at [424, 49] on img at bounding box center [422, 49] width 6 height 5
click at [423, 70] on img at bounding box center [422, 69] width 6 height 5
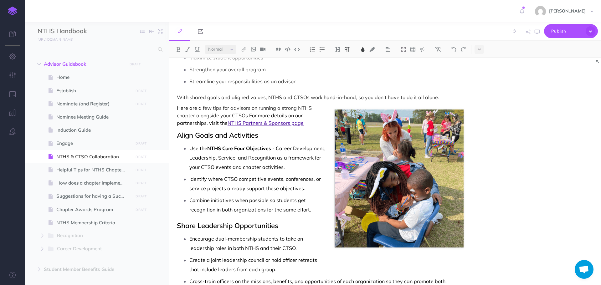
scroll to position [94, 0]
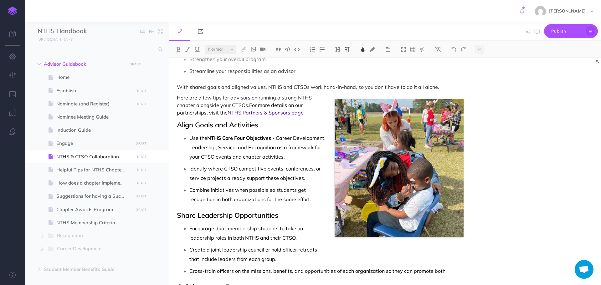
click at [319, 201] on p "Combine initiatives when possible so students get recognition in both organizat…" at bounding box center [326, 194] width 274 height 19
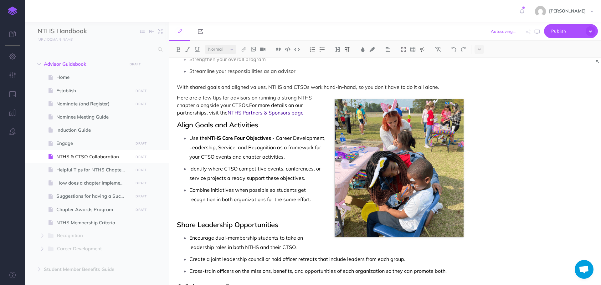
click at [425, 48] on img at bounding box center [422, 49] width 6 height 5
click at [425, 69] on img at bounding box center [422, 69] width 6 height 5
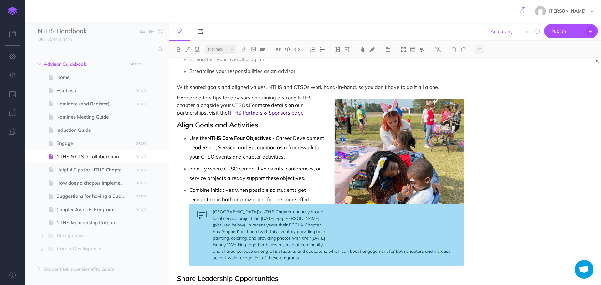
click at [316, 200] on p "Combine initiatives when possible so students get recognition in both organizat…" at bounding box center [326, 194] width 274 height 19
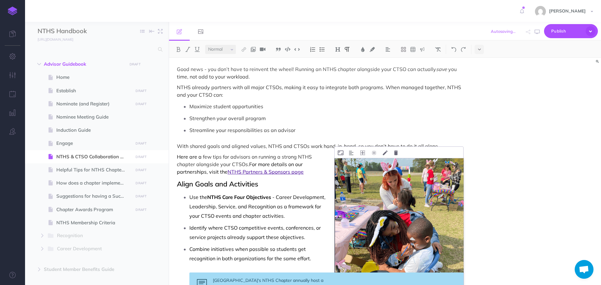
scroll to position [0, 0]
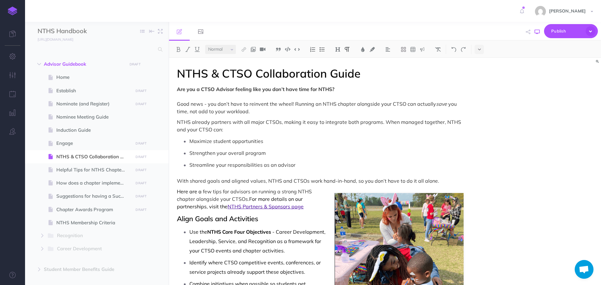
click at [537, 33] on icon "button" at bounding box center [537, 31] width 5 height 5
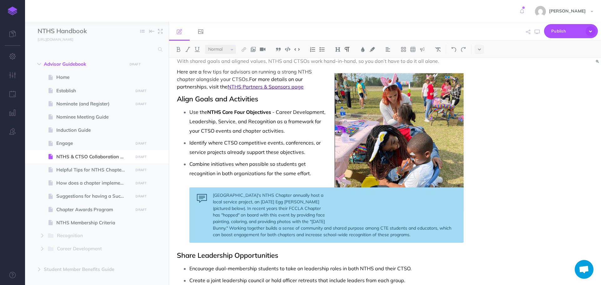
scroll to position [125, 0]
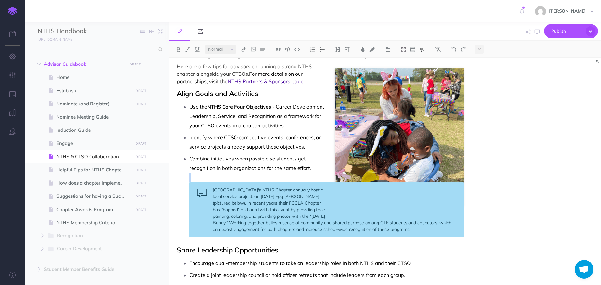
click at [218, 204] on div "[GEOGRAPHIC_DATA]'s NTHS Chapter annually host a local service project, an [DAT…" at bounding box center [326, 209] width 274 height 55
click at [226, 202] on div "[GEOGRAPHIC_DATA]'s NTHS Chapter annually host a local service project, an [DAT…" at bounding box center [326, 209] width 274 height 55
click at [221, 192] on div "[GEOGRAPHIC_DATA]'s NTHS Chapter annually host a local service project, an [DAT…" at bounding box center [326, 209] width 274 height 55
click at [319, 215] on div "[GEOGRAPHIC_DATA]'s NTHS Chapter annually host a local service project, an [DAT…" at bounding box center [326, 209] width 274 height 55
drag, startPoint x: 214, startPoint y: 190, endPoint x: 415, endPoint y: 232, distance: 205.2
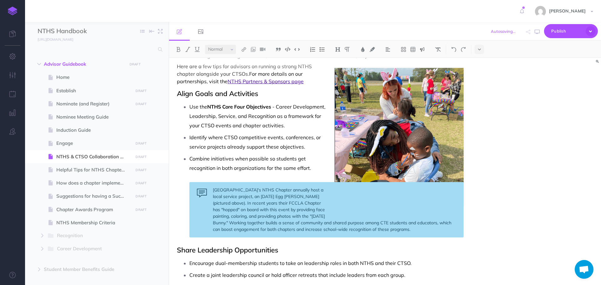
click at [427, 233] on div "[GEOGRAPHIC_DATA]'s NTHS Chapter annually host a local service project, an [DAT…" at bounding box center [326, 209] width 274 height 55
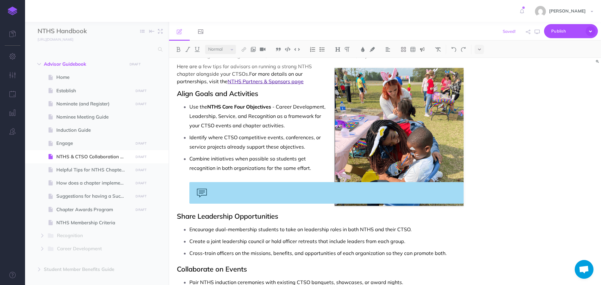
click at [425, 49] on img at bounding box center [422, 49] width 6 height 5
click at [423, 70] on img at bounding box center [422, 69] width 6 height 5
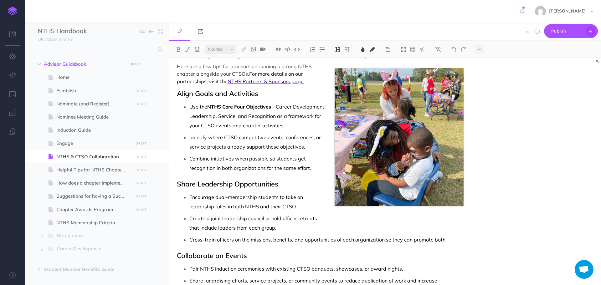
click at [280, 95] on h2 "Align Goals and Activities" at bounding box center [320, 94] width 287 height 8
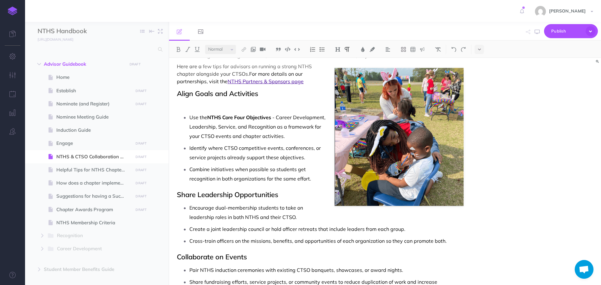
click at [229, 106] on p at bounding box center [320, 106] width 287 height 8
click at [423, 50] on img at bounding box center [422, 49] width 6 height 5
click at [425, 70] on img at bounding box center [422, 69] width 6 height 5
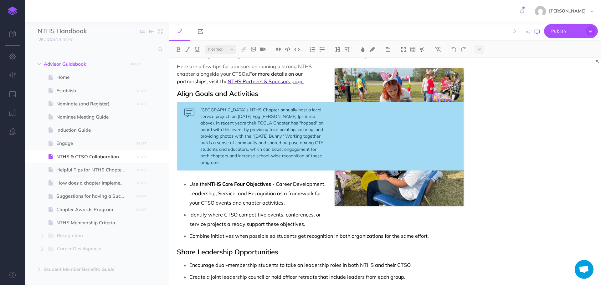
click at [537, 34] on icon "button" at bounding box center [537, 31] width 5 height 5
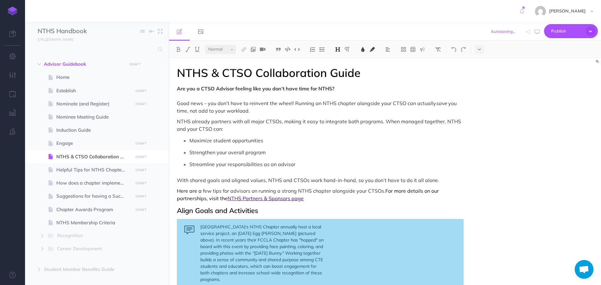
scroll to position [0, 0]
click at [537, 33] on icon "button" at bounding box center [537, 31] width 5 height 5
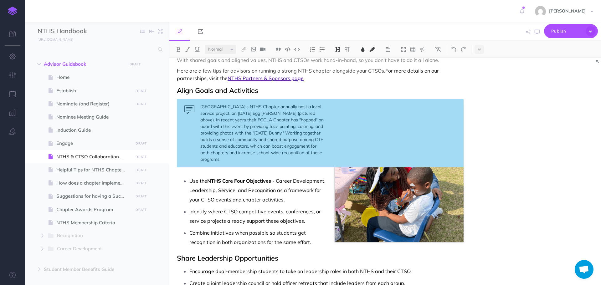
scroll to position [125, 0]
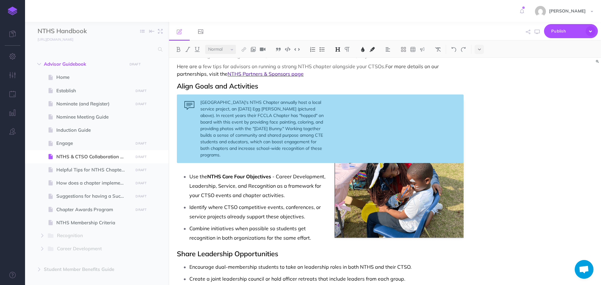
click at [361, 203] on p "Identify where CTSO competitive events, conferences, or service projects alread…" at bounding box center [326, 211] width 274 height 19
drag, startPoint x: 369, startPoint y: 182, endPoint x: 371, endPoint y: 176, distance: 6.5
click at [370, 182] on p "Use the NTHS Core Four Objectives - Career Development, Leadership, Service, an…" at bounding box center [326, 186] width 274 height 28
click at [413, 186] on p "Use the NTHS Core Four Objectives - Career Development, Leadership, Service, an…" at bounding box center [326, 186] width 274 height 28
click at [340, 182] on p "Use the NTHS Core Four Objectives - Career Development, Leadership, Service, an…" at bounding box center [326, 186] width 274 height 28
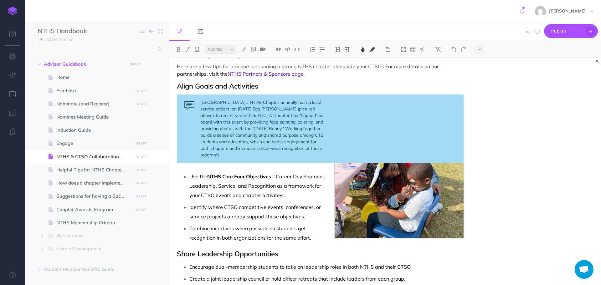
click at [362, 177] on p "Use the NTHS Core Four Objectives - Career Development, Leadership, Service, an…" at bounding box center [326, 186] width 274 height 28
click at [362, 174] on p "Use the NTHS Core Four Objectives - Career Development, Leadership, Service, an…" at bounding box center [326, 186] width 274 height 28
drag, startPoint x: 381, startPoint y: 164, endPoint x: 361, endPoint y: 94, distance: 72.2
click at [361, 94] on icon at bounding box center [362, 94] width 5 height 5
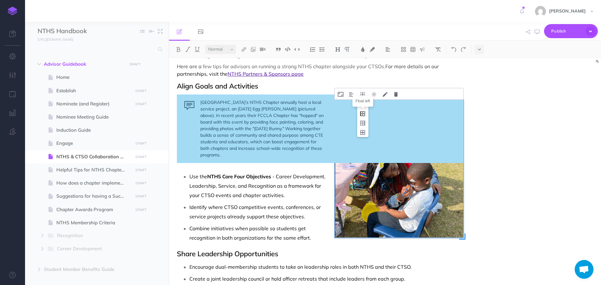
click at [362, 115] on icon at bounding box center [362, 114] width 11 height 10
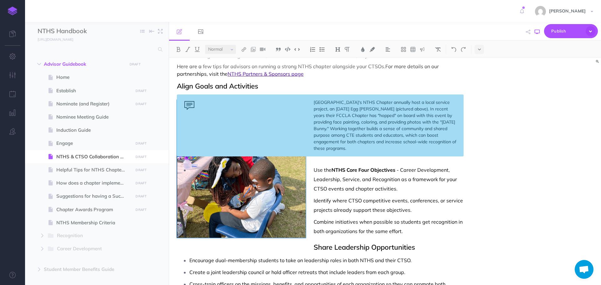
click at [539, 30] on icon "button" at bounding box center [537, 31] width 5 height 5
click at [228, 171] on p "Use the NTHS Core Four Objectives - Career Development, Leadership, Service, an…" at bounding box center [326, 179] width 274 height 28
click at [262, 179] on p "Use the NTHS Core Four Objectives - Career Development, Leadership, Service, an…" at bounding box center [326, 179] width 274 height 28
click at [189, 171] on li "Use the NTHS Core Four Objectives - Career Development, Leadership, Service, an…" at bounding box center [326, 179] width 274 height 28
drag, startPoint x: 283, startPoint y: 200, endPoint x: 280, endPoint y: 183, distance: 16.9
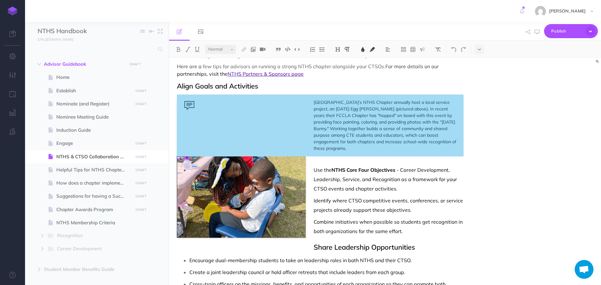
click at [283, 196] on p "Identify where CTSO competitive events, conferences, or service projects alread…" at bounding box center [326, 205] width 274 height 19
click at [274, 174] on p "Use the NTHS Core Four Objectives - Career Development, Leadership, Service, an…" at bounding box center [326, 179] width 274 height 28
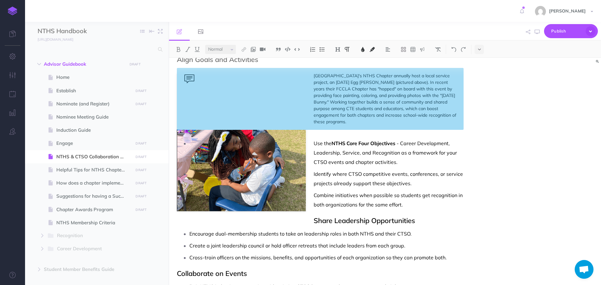
scroll to position [94, 0]
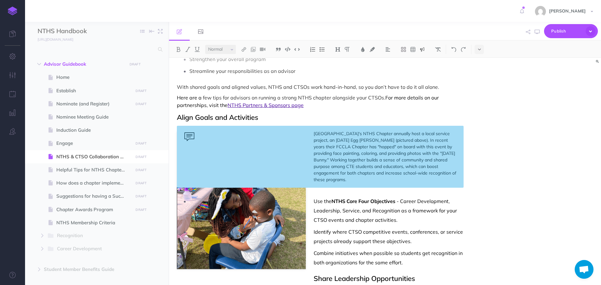
drag, startPoint x: 315, startPoint y: 133, endPoint x: 363, endPoint y: 184, distance: 70.6
click at [363, 184] on div "[GEOGRAPHIC_DATA]'s NTHS Chapter annually host a local service project, an [DAT…" at bounding box center [320, 157] width 287 height 62
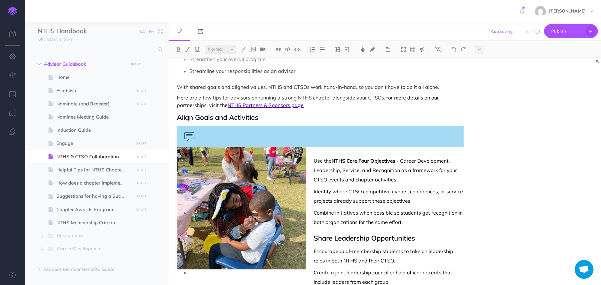
click at [199, 137] on div at bounding box center [320, 137] width 287 height 22
click at [422, 49] on img at bounding box center [422, 49] width 6 height 5
click at [422, 70] on img at bounding box center [422, 69] width 6 height 5
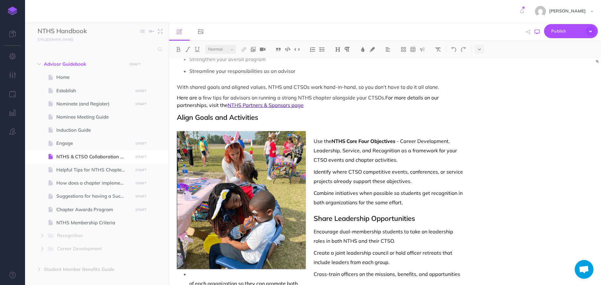
click at [537, 32] on icon "button" at bounding box center [537, 31] width 5 height 5
click at [329, 126] on p at bounding box center [320, 130] width 287 height 8
click at [423, 51] on img at bounding box center [422, 49] width 6 height 5
click at [423, 69] on img at bounding box center [422, 69] width 6 height 5
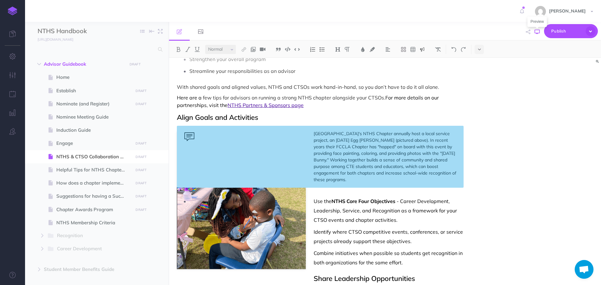
click at [538, 32] on icon "button" at bounding box center [537, 31] width 5 height 5
click at [258, 192] on img at bounding box center [241, 200] width 129 height 138
click at [242, 197] on p "Use the NTHS Core Four Objectives - Career Development, Leadership, Service, an…" at bounding box center [326, 211] width 274 height 28
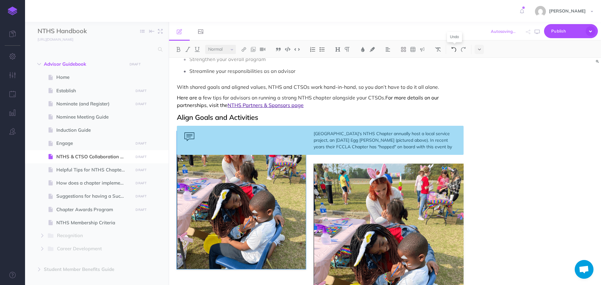
click at [454, 48] on img at bounding box center [454, 49] width 6 height 5
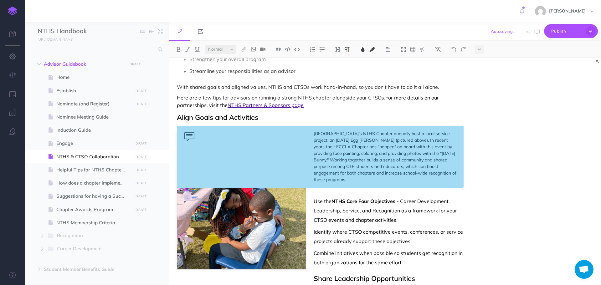
click at [248, 213] on p "Use the NTHS Core Four Objectives - Career Development, Leadership, Service, an…" at bounding box center [326, 211] width 274 height 28
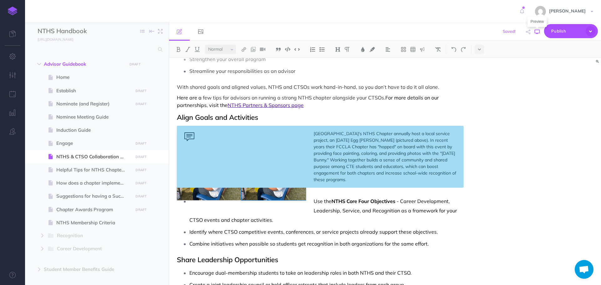
click at [537, 33] on icon "button" at bounding box center [537, 31] width 5 height 5
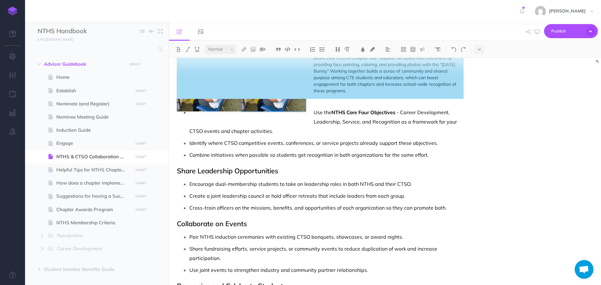
scroll to position [125, 0]
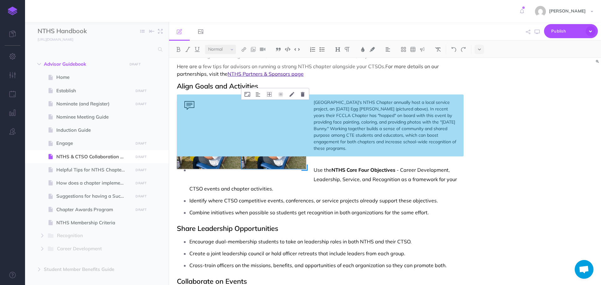
click at [274, 162] on img at bounding box center [273, 134] width 64 height 69
click at [286, 165] on img at bounding box center [273, 134] width 64 height 69
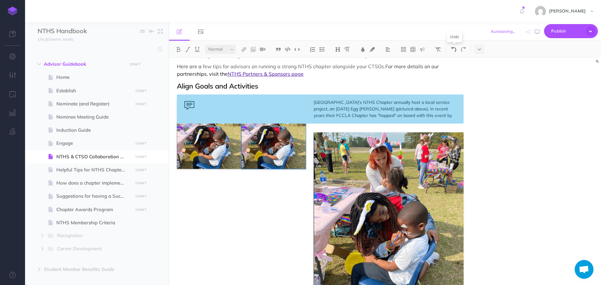
click at [456, 51] on img at bounding box center [454, 49] width 6 height 5
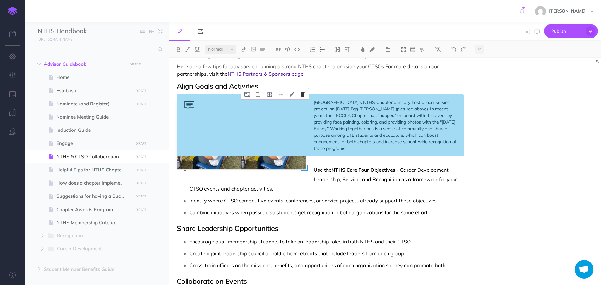
drag, startPoint x: 286, startPoint y: 160, endPoint x: 303, endPoint y: 95, distance: 66.9
click at [303, 95] on icon at bounding box center [303, 94] width 4 height 5
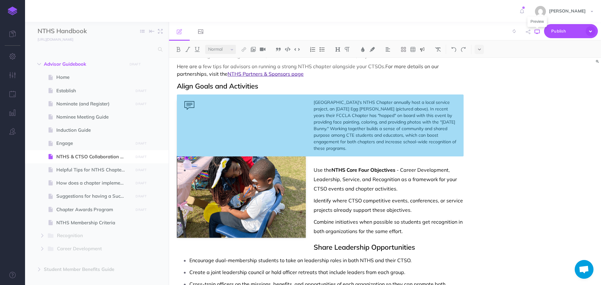
click at [538, 31] on icon "button" at bounding box center [537, 31] width 5 height 5
click at [226, 173] on p "Use the NTHS Core Four Objectives - Career Development, Leadership, Service, an…" at bounding box center [326, 179] width 274 height 28
drag, startPoint x: 212, startPoint y: 176, endPoint x: 194, endPoint y: 180, distance: 18.4
click at [192, 182] on p "Use the NTHS Core Four Objectives - Career Development, Leadership, Service, an…" at bounding box center [326, 179] width 274 height 28
drag, startPoint x: 210, startPoint y: 170, endPoint x: 243, endPoint y: 208, distance: 51.1
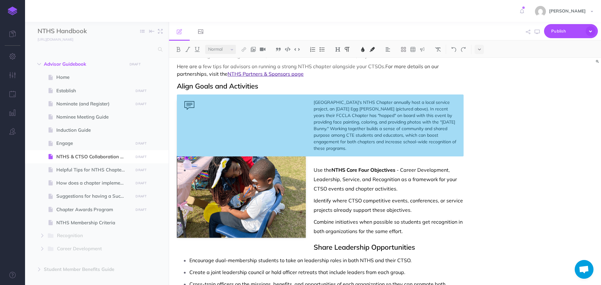
click at [243, 208] on p "Identify where CTSO competitive events, conferences, or service projects alread…" at bounding box center [326, 205] width 274 height 19
drag, startPoint x: 251, startPoint y: 214, endPoint x: 212, endPoint y: 195, distance: 43.5
click at [212, 195] on ul "Use the NTHS Core Four Objectives - Career Development, Leadership, Service, an…" at bounding box center [322, 200] width 284 height 71
drag, startPoint x: 281, startPoint y: 211, endPoint x: 245, endPoint y: 216, distance: 36.6
click at [245, 216] on ul "Use the NTHS Core Four Objectives - Career Development, Leadership, Service, an…" at bounding box center [322, 200] width 284 height 71
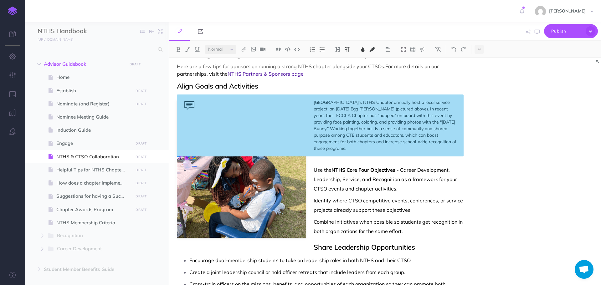
click at [193, 168] on p "Use the NTHS Core Four Objectives - Career Development, Leadership, Service, an…" at bounding box center [326, 179] width 274 height 28
drag, startPoint x: 184, startPoint y: 164, endPoint x: 185, endPoint y: 94, distance: 69.8
click at [185, 94] on icon at bounding box center [183, 94] width 6 height 5
click at [222, 179] on p "Use the NTHS Core Four Objectives - Career Development, Leadership, Service, an…" at bounding box center [326, 179] width 274 height 28
drag, startPoint x: 207, startPoint y: 173, endPoint x: 192, endPoint y: 193, distance: 24.4
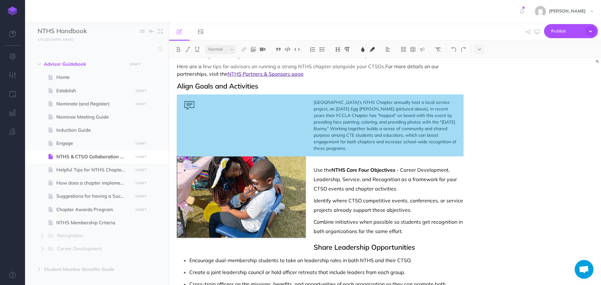
click at [192, 194] on ul "Use the NTHS Core Four Objectives - Career Development, Leadership, Service, an…" at bounding box center [322, 200] width 284 height 71
drag, startPoint x: 187, startPoint y: 161, endPoint x: 183, endPoint y: 94, distance: 66.5
click at [183, 94] on icon at bounding box center [183, 94] width 6 height 5
click at [219, 211] on p "Identify where CTSO competitive events, conferences, or service projects alread…" at bounding box center [326, 205] width 274 height 19
click at [182, 95] on icon at bounding box center [183, 94] width 6 height 5
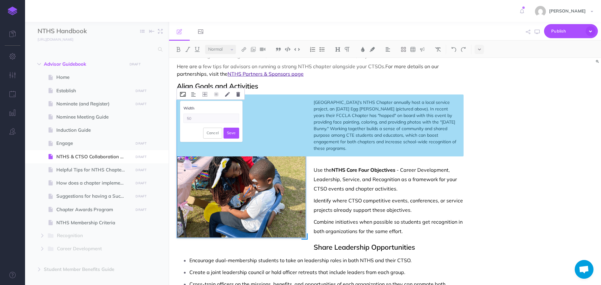
type input "505"
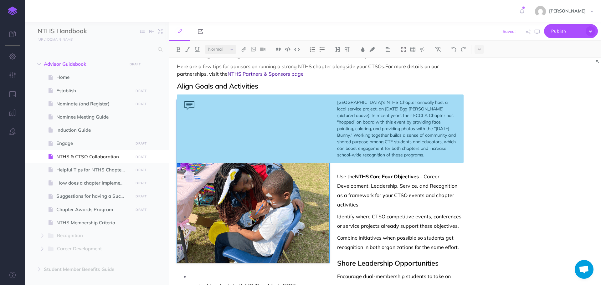
click at [217, 228] on p "Identify where CTSO competitive events, conferences, or service projects alread…" at bounding box center [326, 221] width 274 height 19
drag, startPoint x: 197, startPoint y: 170, endPoint x: 185, endPoint y: 94, distance: 77.5
click at [185, 94] on icon at bounding box center [183, 94] width 6 height 5
drag, startPoint x: 196, startPoint y: 191, endPoint x: 210, endPoint y: 173, distance: 23.2
click at [197, 190] on p "Use the NTHS Core Four Objectives - Career Development, Leadership, Service, an…" at bounding box center [326, 191] width 274 height 38
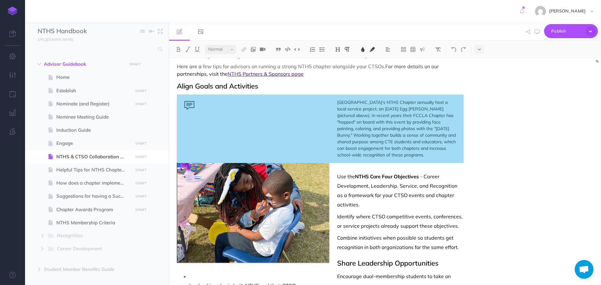
drag, startPoint x: 209, startPoint y: 175, endPoint x: 197, endPoint y: 178, distance: 11.9
click at [197, 178] on p "Use the NTHS Core Four Objectives - Career Development, Leadership, Service, an…" at bounding box center [326, 191] width 274 height 38
click at [191, 170] on img at bounding box center [253, 181] width 152 height 163
drag, startPoint x: 191, startPoint y: 170, endPoint x: 183, endPoint y: 95, distance: 75.5
click at [183, 95] on icon at bounding box center [183, 94] width 6 height 5
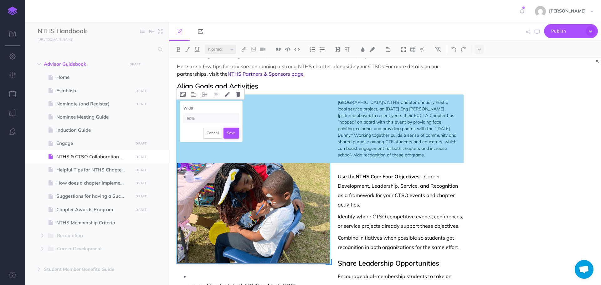
type input "50%"
click at [228, 132] on button "Save" at bounding box center [231, 133] width 16 height 11
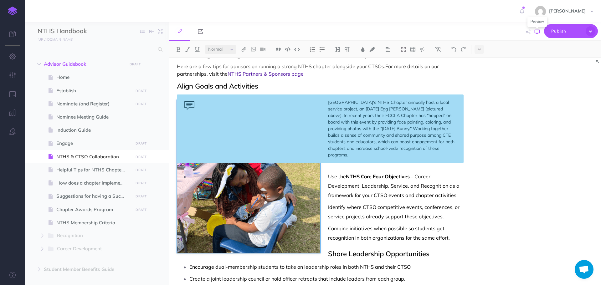
click at [537, 33] on icon "button" at bounding box center [537, 31] width 5 height 5
click at [328, 173] on span "Use the" at bounding box center [337, 176] width 18 height 6
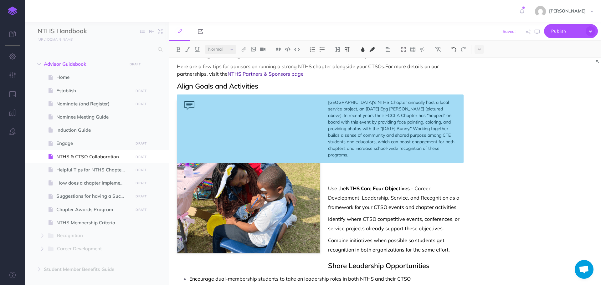
click at [450, 50] on button at bounding box center [453, 49] width 9 height 9
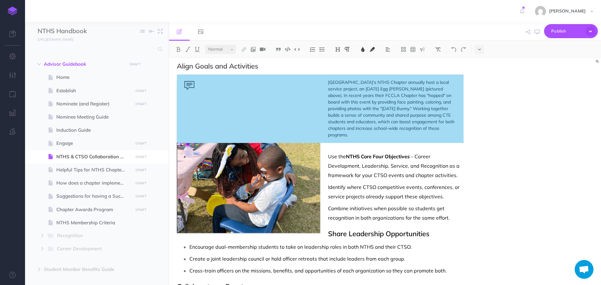
scroll to position [156, 0]
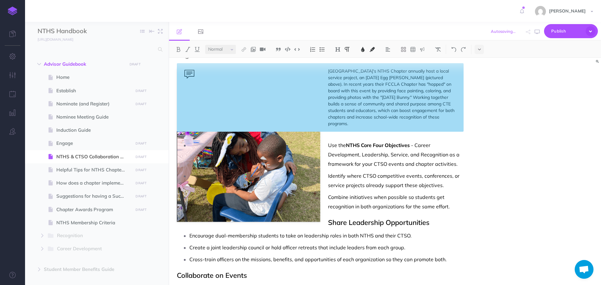
click at [327, 231] on p "Encourage dual-membership students to take on leadership roles in both NTHS and…" at bounding box center [326, 235] width 274 height 9
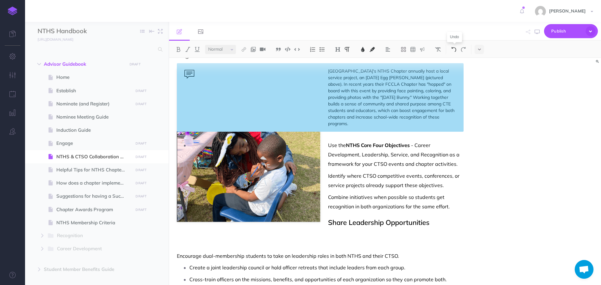
click at [455, 48] on img at bounding box center [454, 49] width 6 height 5
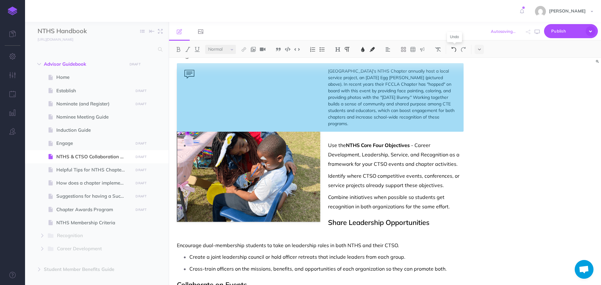
click at [455, 48] on img at bounding box center [454, 49] width 6 height 5
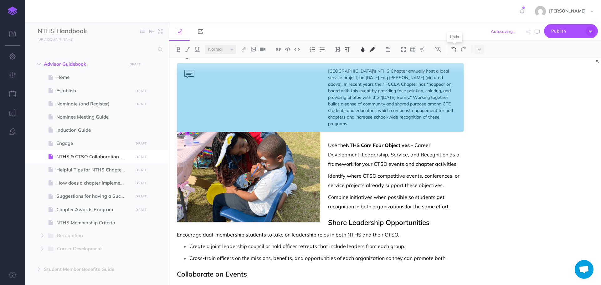
click at [455, 48] on img at bounding box center [454, 49] width 6 height 5
click at [456, 48] on img at bounding box center [454, 49] width 6 height 5
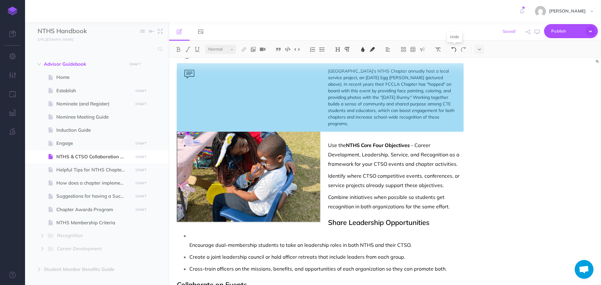
click at [456, 48] on img at bounding box center [454, 49] width 6 height 5
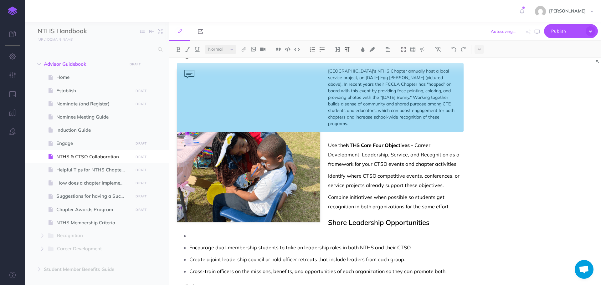
click at [219, 231] on p at bounding box center [326, 235] width 274 height 9
click at [325, 51] on img at bounding box center [322, 49] width 6 height 5
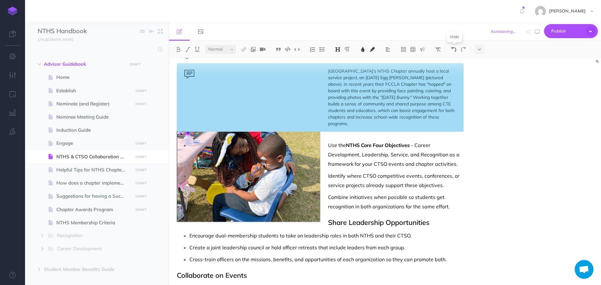
click at [456, 50] on img at bounding box center [454, 49] width 6 height 5
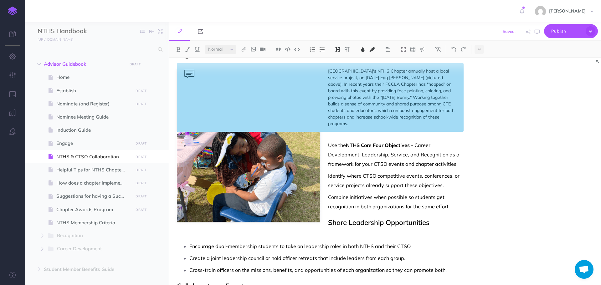
click at [328, 218] on span "Share Leadership Opportunities" at bounding box center [378, 222] width 101 height 9
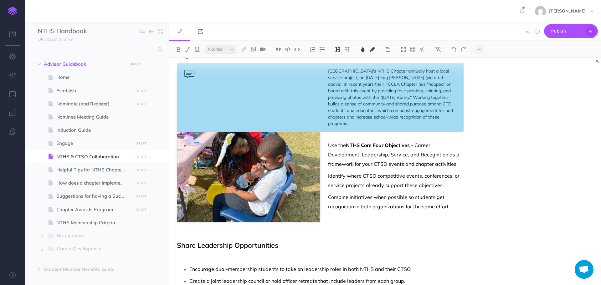
click at [266, 254] on p at bounding box center [320, 258] width 287 height 8
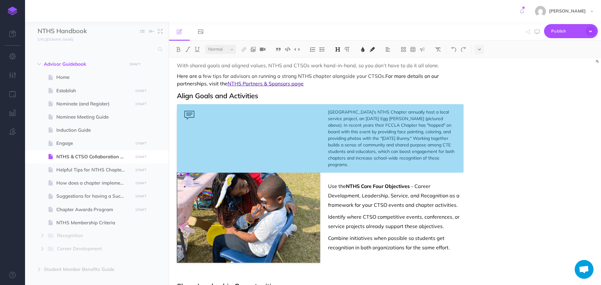
scroll to position [31, 0]
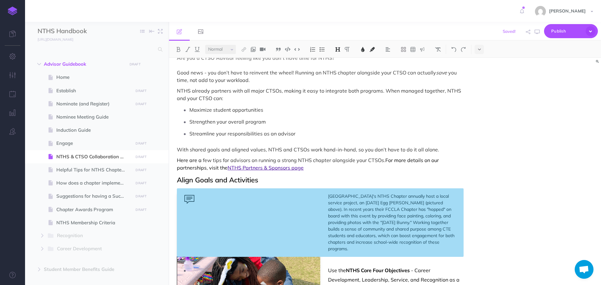
click at [178, 180] on span "Align Goals and Activities" at bounding box center [217, 180] width 81 height 9
click at [539, 33] on icon "button" at bounding box center [537, 31] width 5 height 5
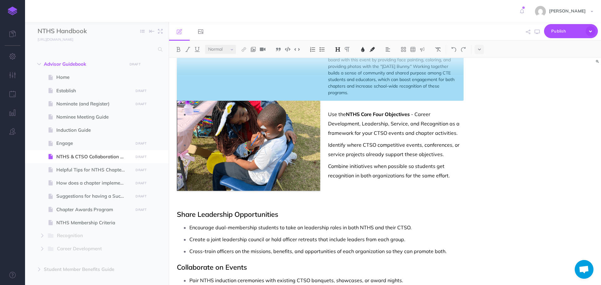
scroll to position [188, 0]
drag, startPoint x: 335, startPoint y: 181, endPoint x: 337, endPoint y: 187, distance: 5.5
click at [337, 187] on p at bounding box center [320, 191] width 287 height 8
drag, startPoint x: 333, startPoint y: 202, endPoint x: 332, endPoint y: 198, distance: 4.4
click at [333, 202] on div "NTHS & CTSO Collaboration Guide Are you a CTSO Advisor feeling like you don’t h…" at bounding box center [320, 226] width 302 height 712
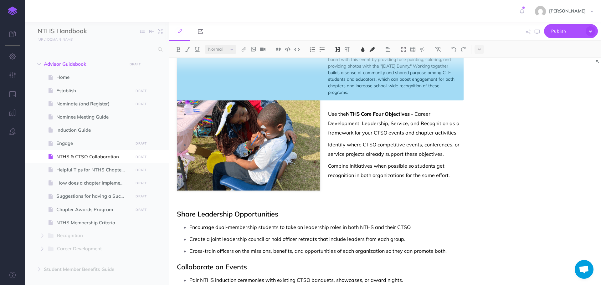
click at [343, 198] on p at bounding box center [320, 202] width 287 height 8
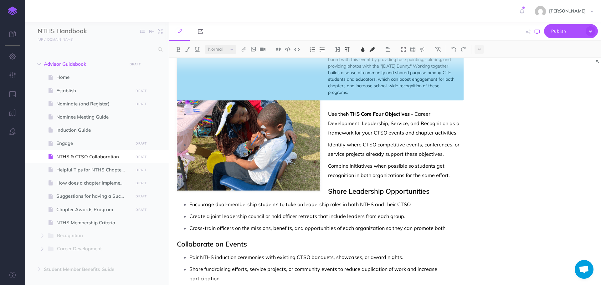
click at [537, 33] on icon "button" at bounding box center [537, 31] width 5 height 5
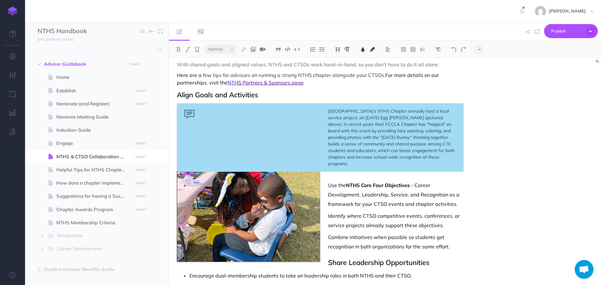
scroll to position [94, 0]
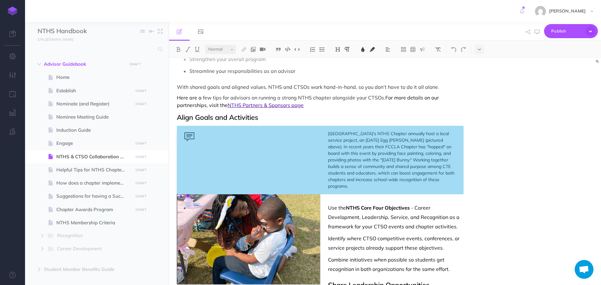
click at [188, 206] on ul "Use the NTHS Core Four Objectives - Career Development, Leadership, Service, an…" at bounding box center [322, 238] width 284 height 71
click at [191, 195] on img at bounding box center [248, 207] width 143 height 153
drag, startPoint x: 191, startPoint y: 195, endPoint x: 188, endPoint y: 196, distance: 3.2
click at [189, 203] on li "Use the NTHS Core Four Objectives - Career Development, Leadership, Service, an…" at bounding box center [326, 217] width 274 height 28
drag, startPoint x: 190, startPoint y: 196, endPoint x: 190, endPoint y: 202, distance: 6.3
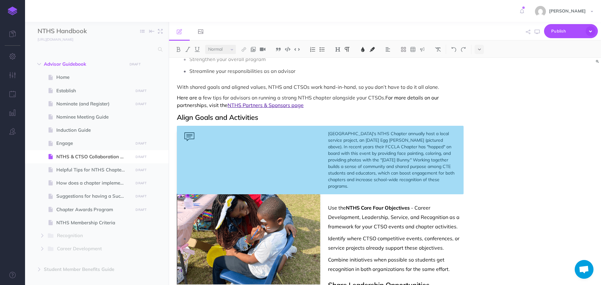
click at [190, 203] on p "Use the NTHS Core Four Objectives - Career Development, Leadership, Service, an…" at bounding box center [326, 217] width 274 height 28
click at [191, 203] on p "Use the NTHS Core Four Objectives - Career Development, Leadership, Service, an…" at bounding box center [326, 217] width 274 height 28
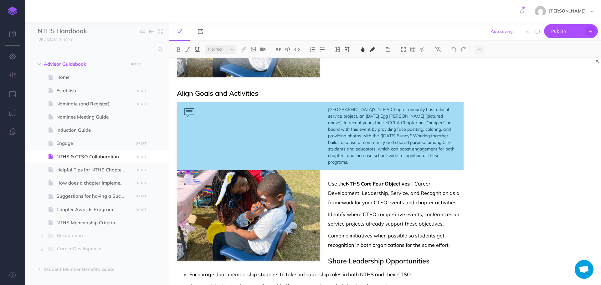
scroll to position [219, 0]
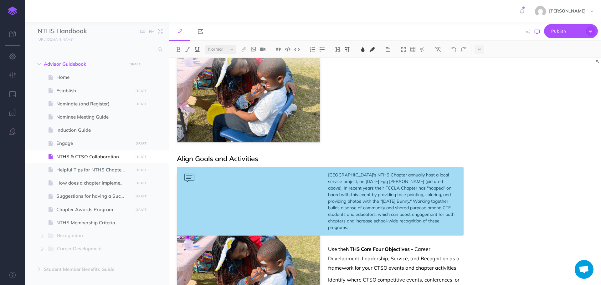
click at [536, 33] on icon "button" at bounding box center [537, 31] width 5 height 5
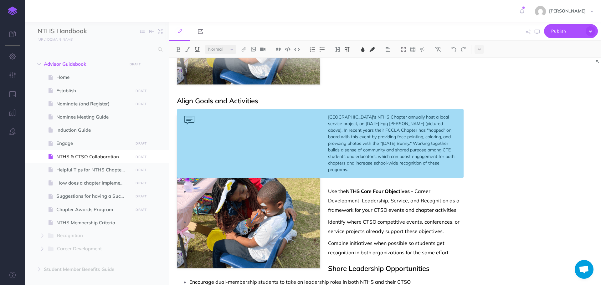
scroll to position [282, 0]
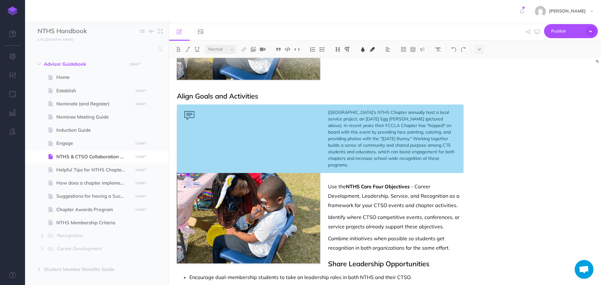
click at [285, 215] on p "Identify where CTSO competitive events, conferences, or service projects alread…" at bounding box center [326, 221] width 274 height 19
click at [198, 182] on p "Use the NTHS Core Four Objectives - Career Development, Leadership, Service, an…" at bounding box center [326, 196] width 274 height 28
click at [198, 175] on img at bounding box center [248, 186] width 143 height 153
drag, startPoint x: 198, startPoint y: 175, endPoint x: 238, endPoint y: 105, distance: 80.2
click at [238, 105] on icon at bounding box center [238, 104] width 4 height 5
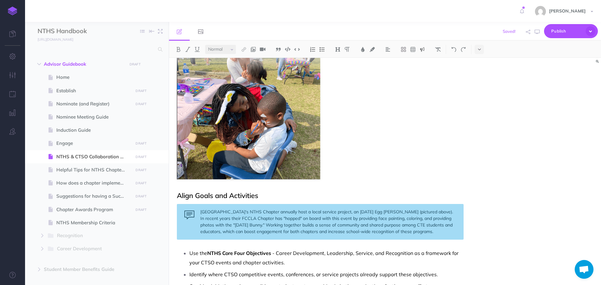
scroll to position [188, 0]
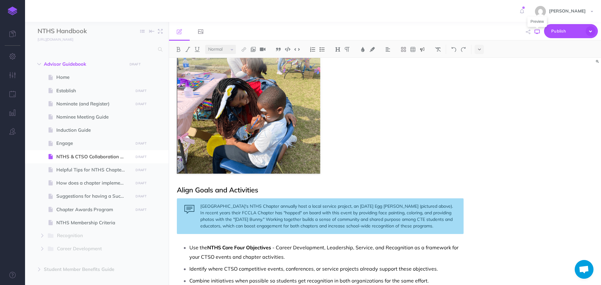
click at [537, 32] on icon "button" at bounding box center [537, 31] width 5 height 5
drag, startPoint x: 201, startPoint y: 206, endPoint x: 468, endPoint y: 234, distance: 269.4
click at [468, 234] on div "NTHS & CTSO Collaboration Guide Are you a CTSO Advisor feeling like you don’t h…" at bounding box center [320, 267] width 302 height 795
copy div "[GEOGRAPHIC_DATA]'s NTHS Chapter annually host a local service project, an [DAT…"
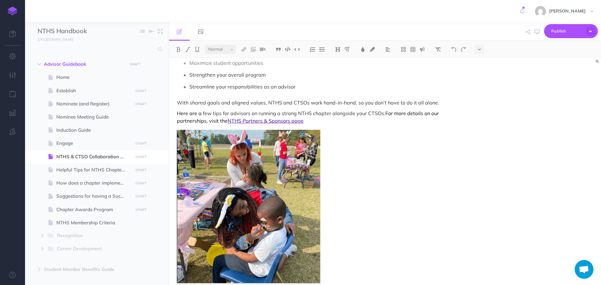
scroll to position [63, 0]
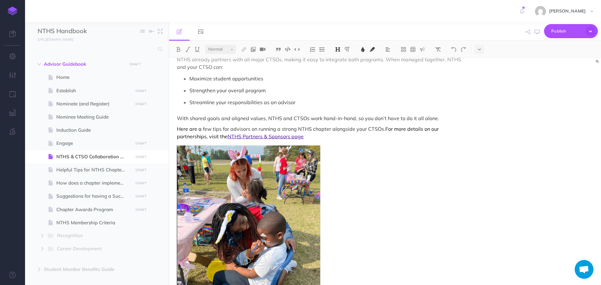
click at [404, 49] on icon at bounding box center [404, 50] width 6 height 6
click at [404, 70] on icon at bounding box center [404, 70] width 6 height 6
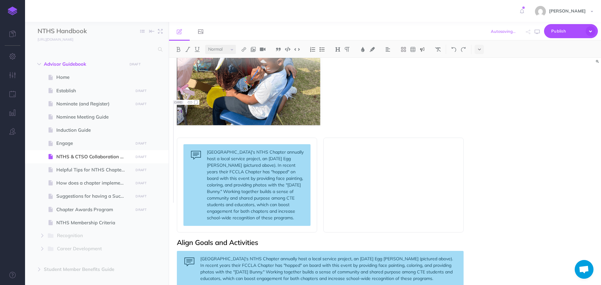
scroll to position [236, 0]
click at [376, 188] on div at bounding box center [393, 185] width 140 height 95
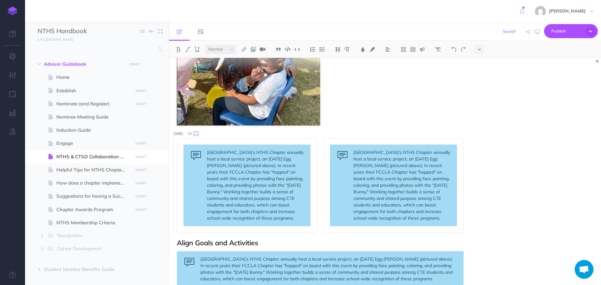
click at [195, 133] on icon at bounding box center [195, 133] width 7 height 7
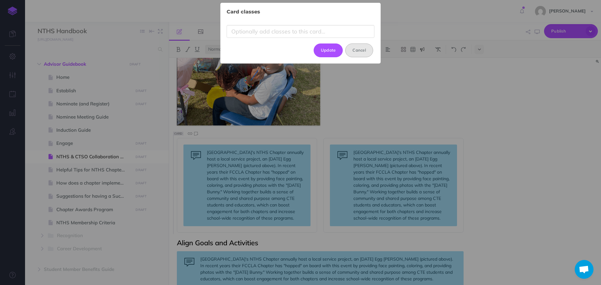
click at [354, 51] on button "Cancel" at bounding box center [359, 50] width 28 height 14
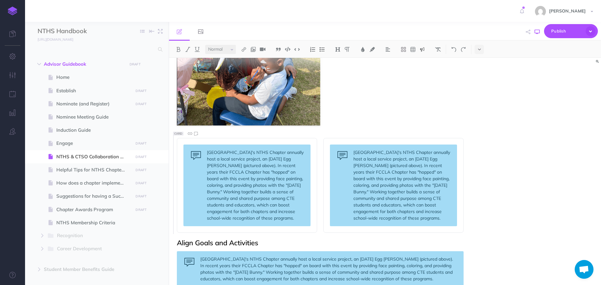
click at [540, 31] on button "button" at bounding box center [537, 32] width 8 height 18
click at [453, 50] on img at bounding box center [454, 49] width 6 height 5
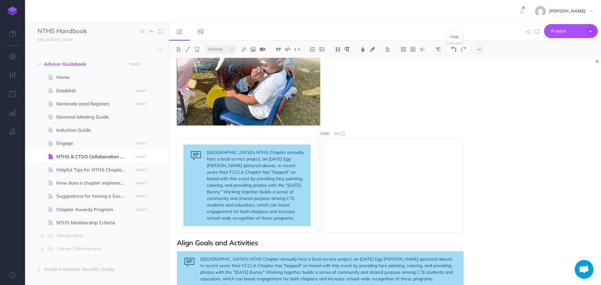
click at [453, 51] on img at bounding box center [454, 49] width 6 height 5
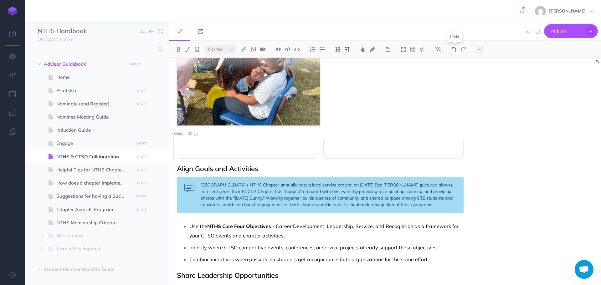
click at [454, 52] on button at bounding box center [453, 49] width 9 height 9
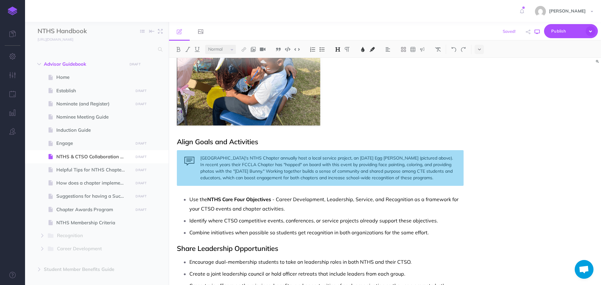
click at [536, 33] on icon "button" at bounding box center [537, 31] width 5 height 5
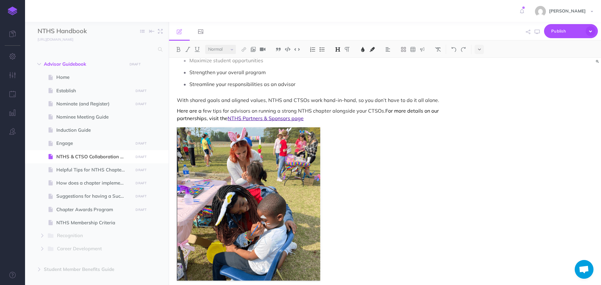
scroll to position [79, 0]
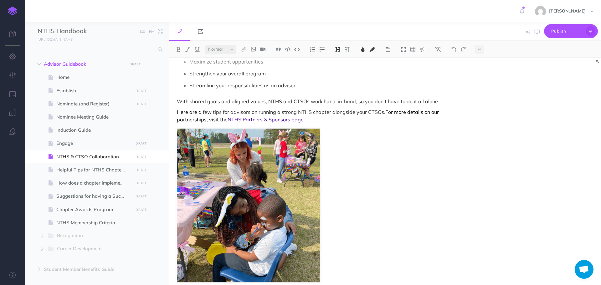
click at [414, 49] on img at bounding box center [413, 49] width 6 height 5
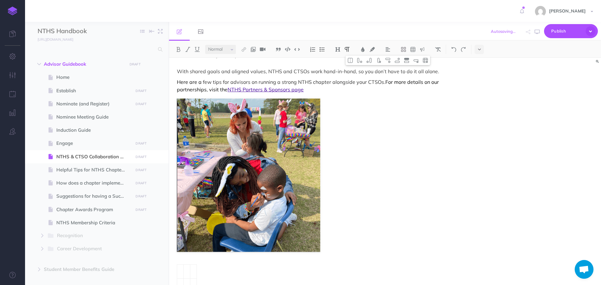
scroll to position [101, 0]
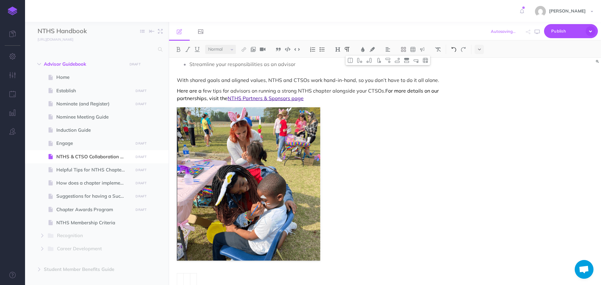
click at [453, 49] on img at bounding box center [454, 49] width 6 height 5
click at [278, 49] on img at bounding box center [278, 49] width 6 height 5
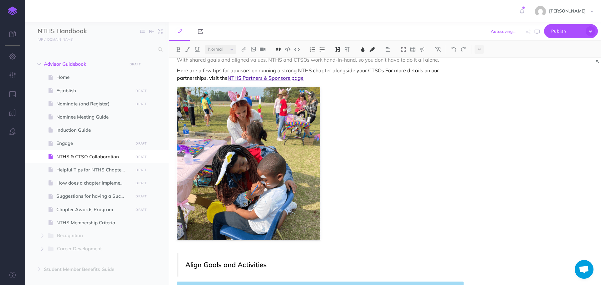
scroll to position [107, 0]
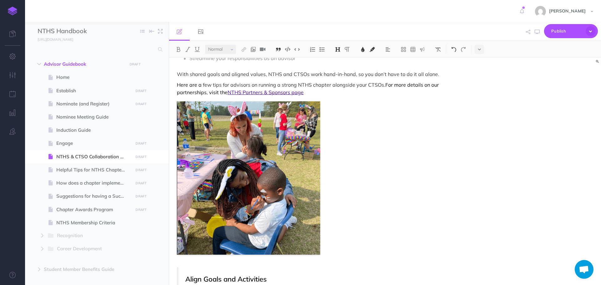
click at [456, 49] on img at bounding box center [454, 49] width 6 height 5
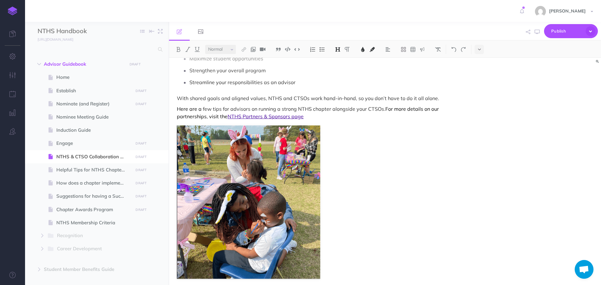
scroll to position [44, 0]
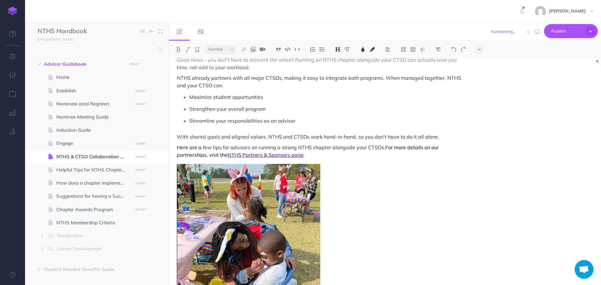
click at [366, 157] on p "Here are a few tips for advisors on running a strong NTHS chapter alongside you…" at bounding box center [320, 151] width 287 height 15
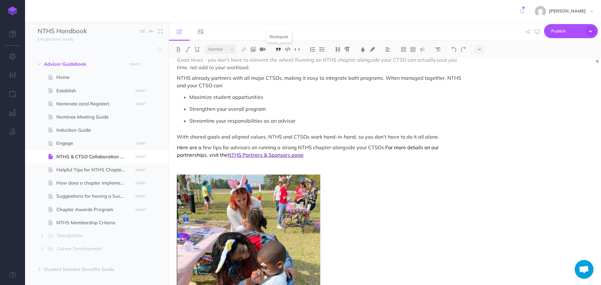
click at [280, 49] on img at bounding box center [278, 49] width 6 height 5
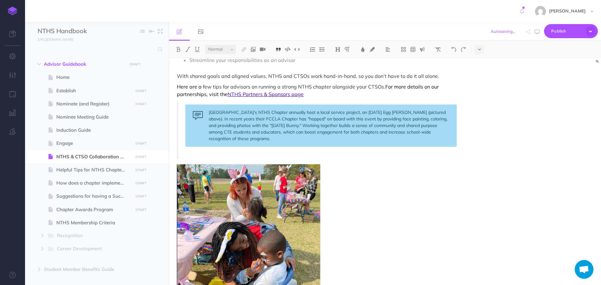
scroll to position [107, 0]
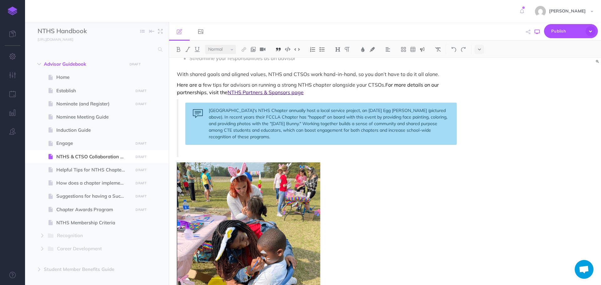
click at [537, 32] on icon "button" at bounding box center [537, 31] width 5 height 5
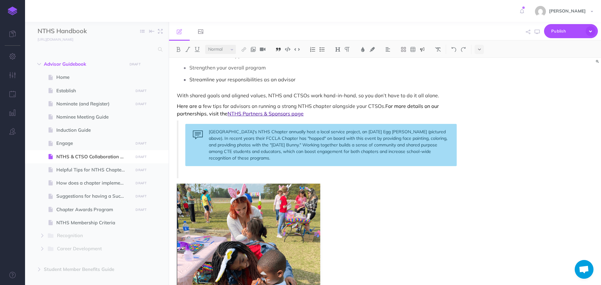
scroll to position [13, 0]
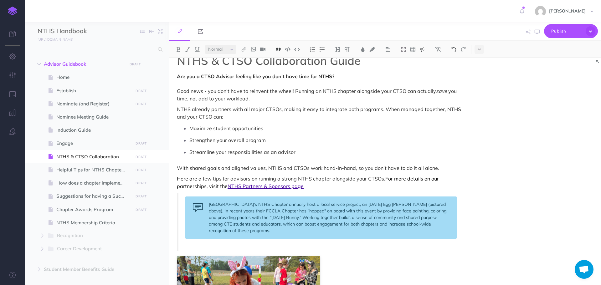
click at [453, 49] on img at bounding box center [454, 49] width 6 height 5
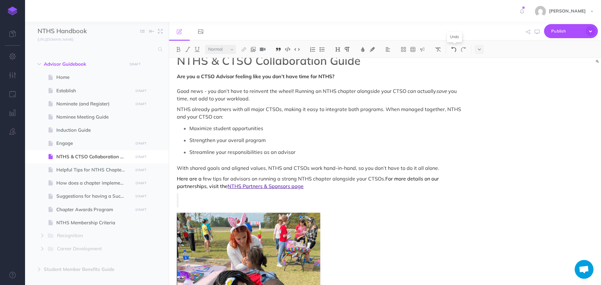
click at [453, 50] on img at bounding box center [454, 49] width 6 height 5
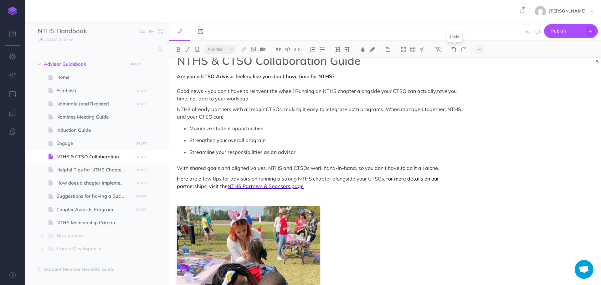
click at [453, 50] on img at bounding box center [454, 49] width 6 height 5
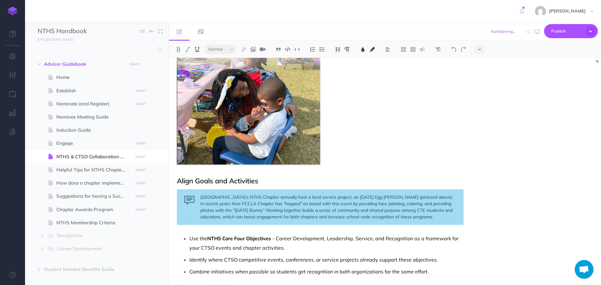
scroll to position [201, 0]
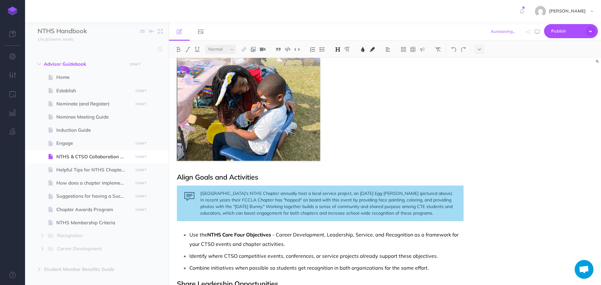
click at [376, 144] on div "NTHS & CTSO Collaboration Guide Are you a CTSO Advisor feeling like you don’t h…" at bounding box center [320, 254] width 302 height 795
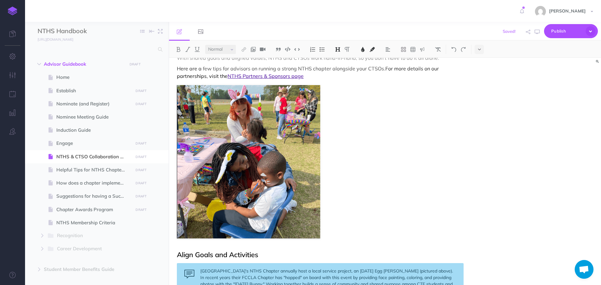
scroll to position [107, 0]
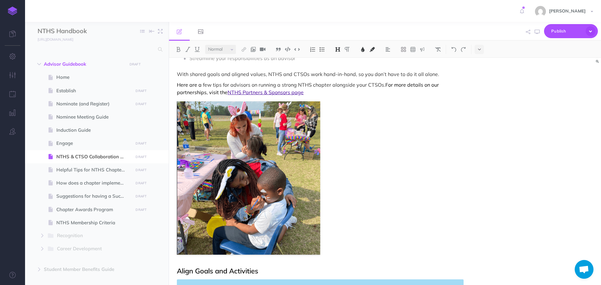
click at [227, 96] on icon at bounding box center [227, 96] width 5 height 5
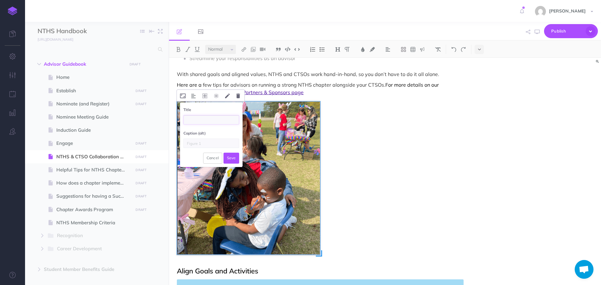
click at [216, 118] on input "text" at bounding box center [211, 119] width 56 height 9
type input "[GEOGRAPHIC_DATA]'s NTHS Chapter annually host a local service project, an [DAT…"
click at [232, 155] on button "Save" at bounding box center [231, 158] width 16 height 11
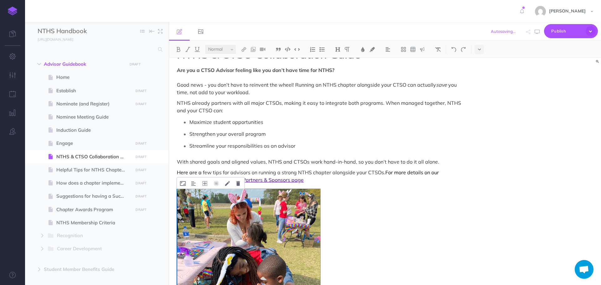
scroll to position [13, 0]
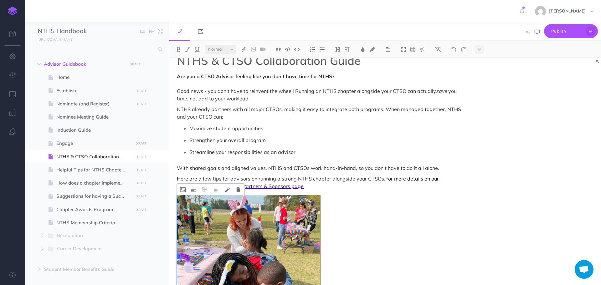
click at [537, 32] on icon "button" at bounding box center [537, 31] width 5 height 5
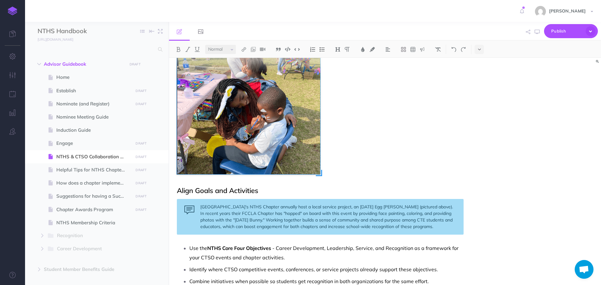
scroll to position [188, 0]
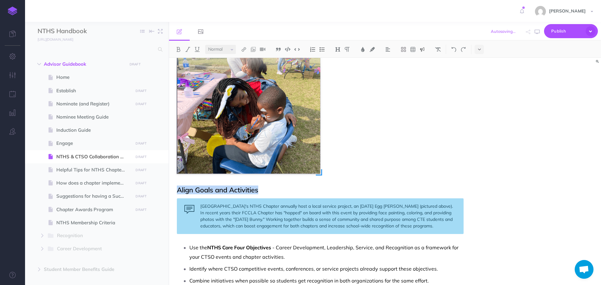
click at [421, 223] on div "[GEOGRAPHIC_DATA]'s NTHS Chapter annually host a local service project, an [DAT…" at bounding box center [320, 216] width 287 height 36
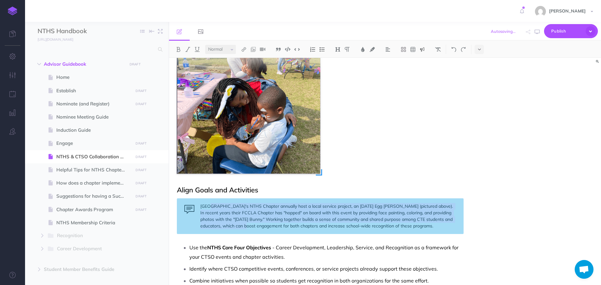
drag, startPoint x: 211, startPoint y: 208, endPoint x: 190, endPoint y: 216, distance: 22.0
click at [243, 228] on div "[GEOGRAPHIC_DATA]'s NTHS Chapter annually host a local service project, an [DAT…" at bounding box center [320, 216] width 287 height 36
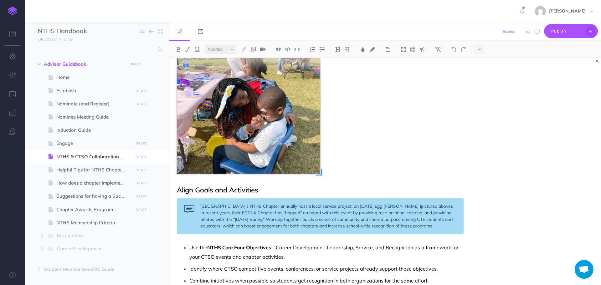
click at [185, 201] on div "[GEOGRAPHIC_DATA]'s NTHS Chapter annually host a local service project, an [DAT…" at bounding box center [320, 216] width 287 height 36
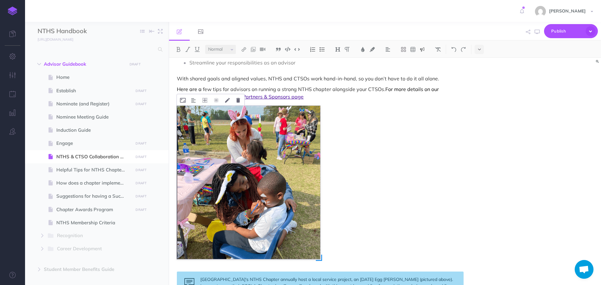
scroll to position [94, 0]
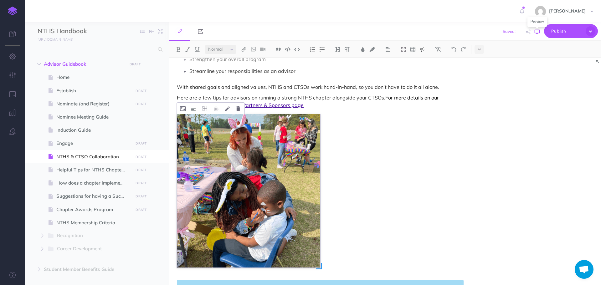
click at [535, 30] on icon "button" at bounding box center [537, 31] width 5 height 5
click at [207, 108] on button at bounding box center [204, 108] width 11 height 11
click at [204, 129] on icon at bounding box center [204, 128] width 11 height 10
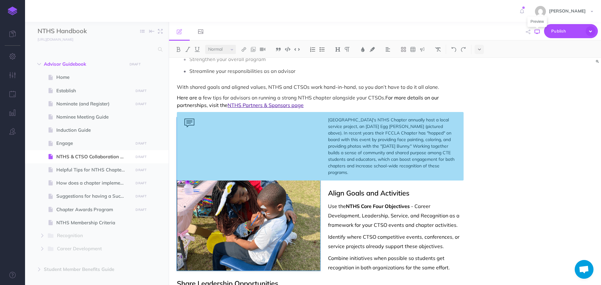
click at [538, 30] on icon "button" at bounding box center [537, 31] width 5 height 5
click at [330, 189] on span "Align Goals and Activities" at bounding box center [368, 193] width 81 height 9
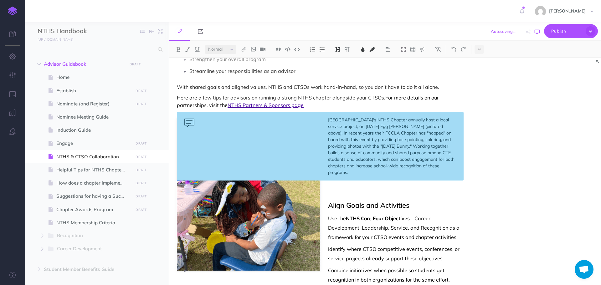
click at [536, 32] on icon "button" at bounding box center [537, 31] width 5 height 5
click at [538, 32] on icon "button" at bounding box center [537, 31] width 5 height 5
click at [259, 179] on img at bounding box center [248, 193] width 143 height 153
click at [231, 183] on img at bounding box center [248, 193] width 143 height 153
click at [539, 30] on icon "button" at bounding box center [537, 31] width 5 height 5
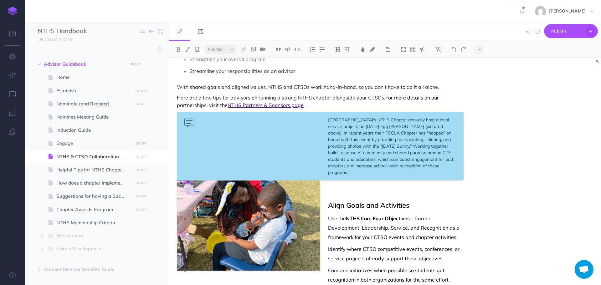
click at [359, 120] on div "[GEOGRAPHIC_DATA]'s NTHS Chapter annually host a local service project, an [DAT…" at bounding box center [320, 146] width 287 height 69
click at [539, 32] on icon "button" at bounding box center [537, 31] width 5 height 5
click at [387, 49] on img at bounding box center [388, 49] width 6 height 5
click at [390, 79] on img at bounding box center [388, 79] width 6 height 5
click at [540, 33] on icon "button" at bounding box center [537, 31] width 5 height 5
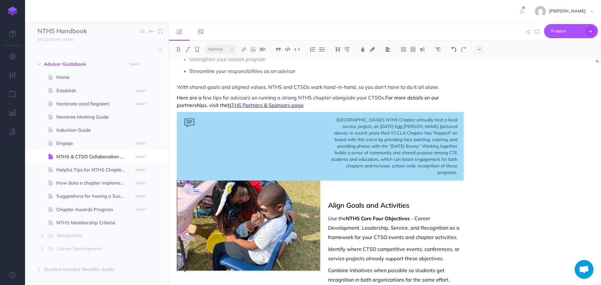
click at [453, 49] on img at bounding box center [454, 49] width 6 height 5
click at [192, 199] on img at bounding box center [248, 193] width 143 height 153
drag, startPoint x: 212, startPoint y: 190, endPoint x: 203, endPoint y: 112, distance: 78.4
click at [203, 112] on icon at bounding box center [204, 112] width 5 height 5
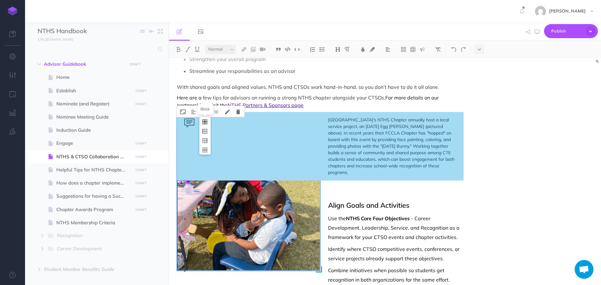
click at [205, 121] on icon at bounding box center [204, 122] width 11 height 10
click at [536, 32] on icon "button" at bounding box center [537, 31] width 5 height 5
click at [537, 34] on button "button" at bounding box center [537, 32] width 8 height 18
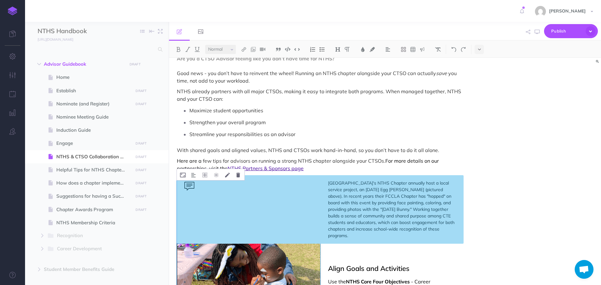
scroll to position [125, 0]
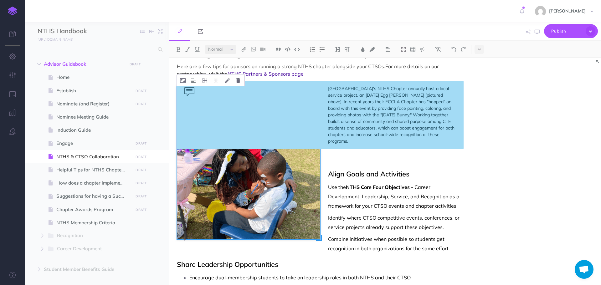
click at [347, 158] on p at bounding box center [320, 162] width 287 height 8
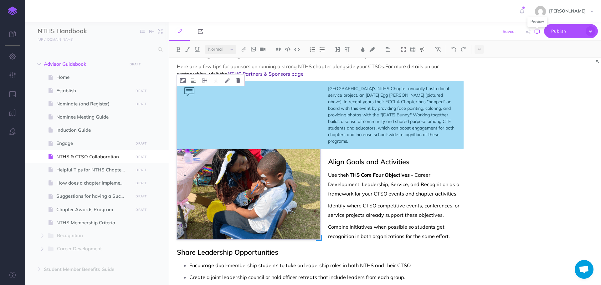
click at [536, 31] on icon "button" at bounding box center [537, 31] width 5 height 5
drag, startPoint x: 245, startPoint y: 157, endPoint x: 205, endPoint y: 81, distance: 86.2
click at [0, 0] on icon at bounding box center [0, 0] width 0 height 0
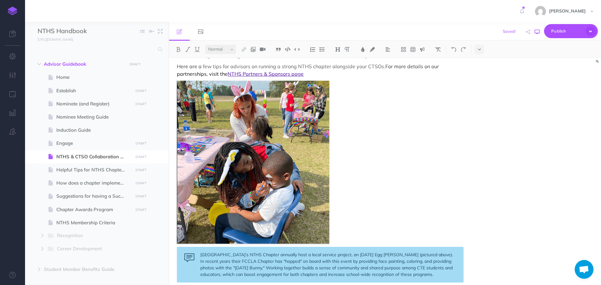
click at [540, 32] on button "button" at bounding box center [537, 32] width 8 height 18
click at [193, 74] on icon at bounding box center [193, 75] width 5 height 5
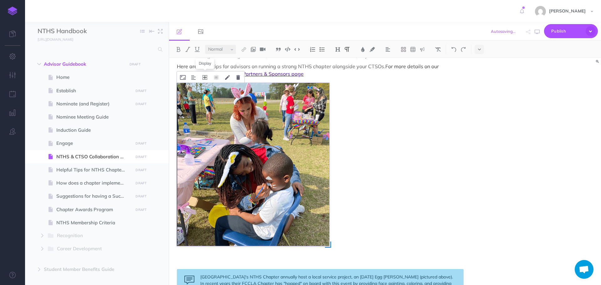
click at [206, 77] on icon at bounding box center [204, 77] width 5 height 5
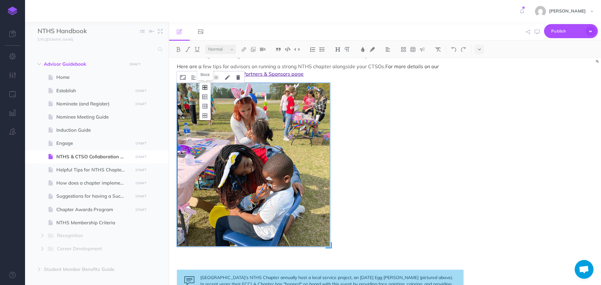
click at [205, 86] on icon at bounding box center [204, 88] width 11 height 10
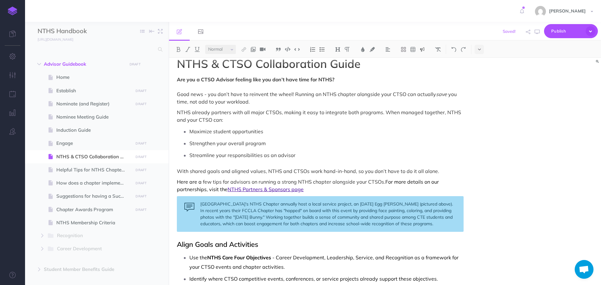
scroll to position [0, 0]
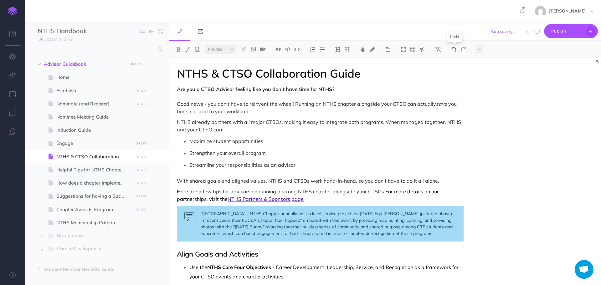
click at [454, 52] on img at bounding box center [454, 49] width 6 height 5
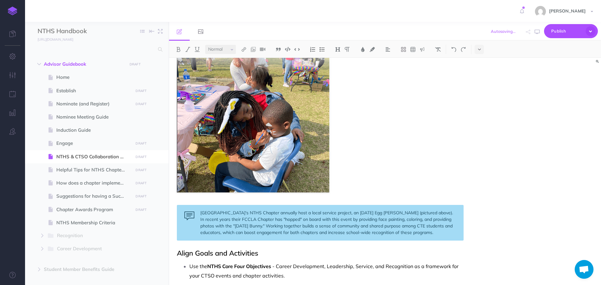
scroll to position [182, 0]
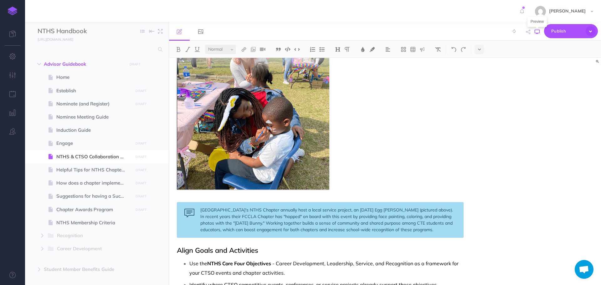
click at [536, 33] on icon "button" at bounding box center [537, 31] width 5 height 5
drag, startPoint x: 409, startPoint y: 209, endPoint x: 441, endPoint y: 212, distance: 32.4
click at [441, 212] on div "[GEOGRAPHIC_DATA]'s NTHS Chapter annually host a local service project, an [DAT…" at bounding box center [320, 220] width 287 height 36
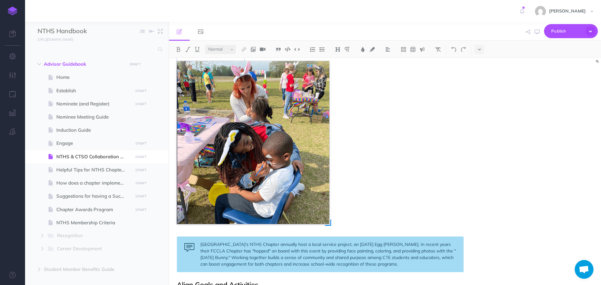
scroll to position [88, 0]
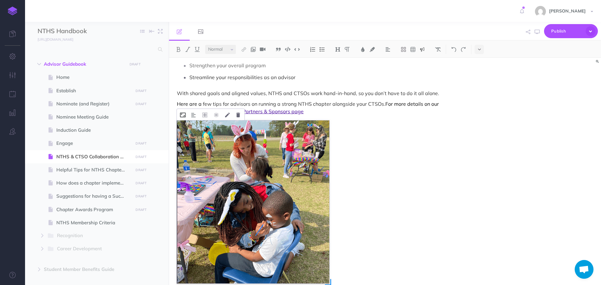
click at [182, 113] on icon at bounding box center [183, 115] width 6 height 5
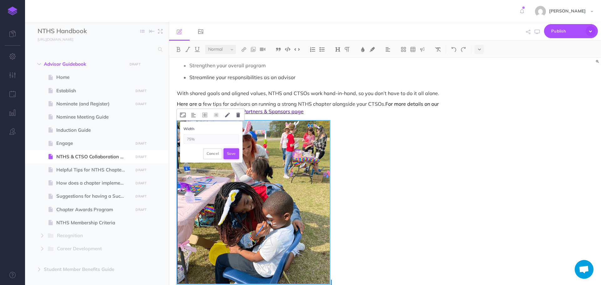
type input "75%"
click at [229, 153] on button "Save" at bounding box center [231, 153] width 16 height 11
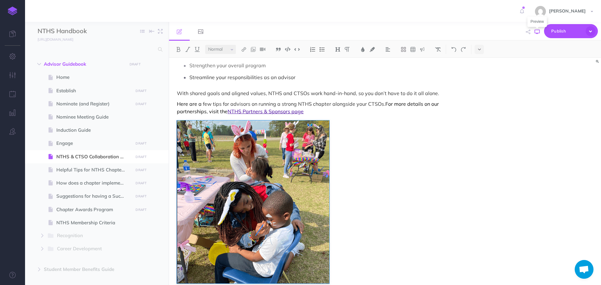
click at [537, 33] on icon "button" at bounding box center [537, 31] width 5 height 5
